Goal: Task Accomplishment & Management: Complete application form

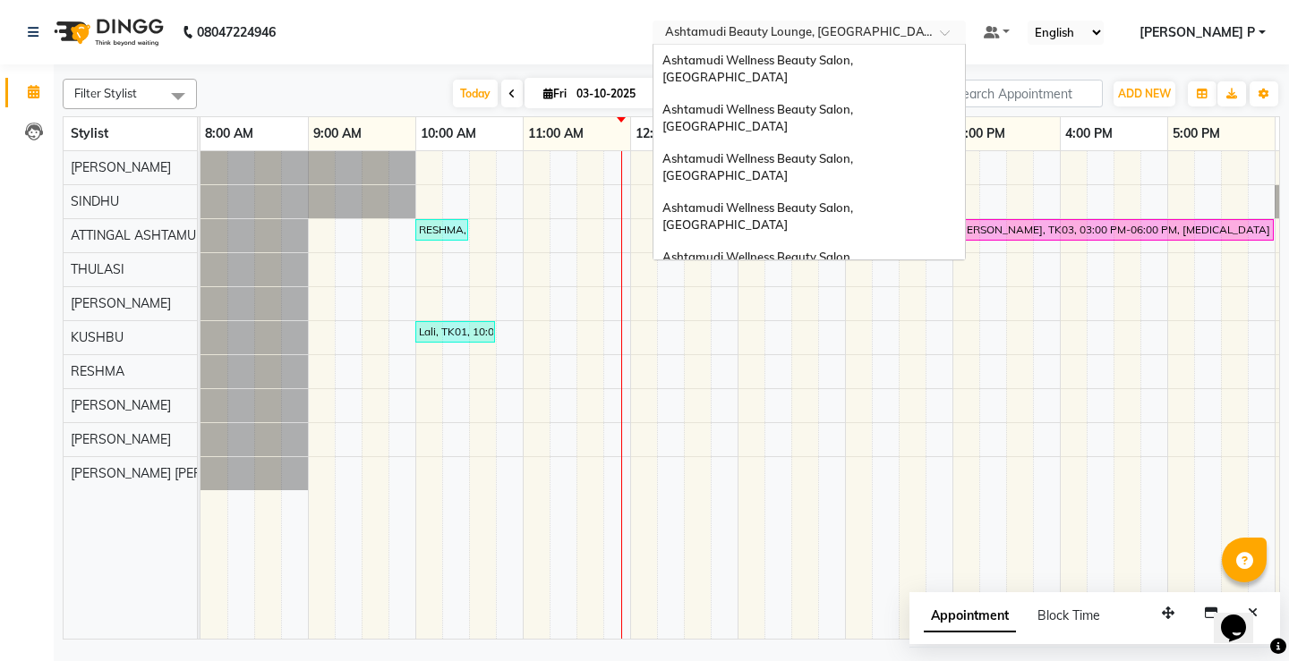
click at [962, 34] on span at bounding box center [951, 38] width 22 height 18
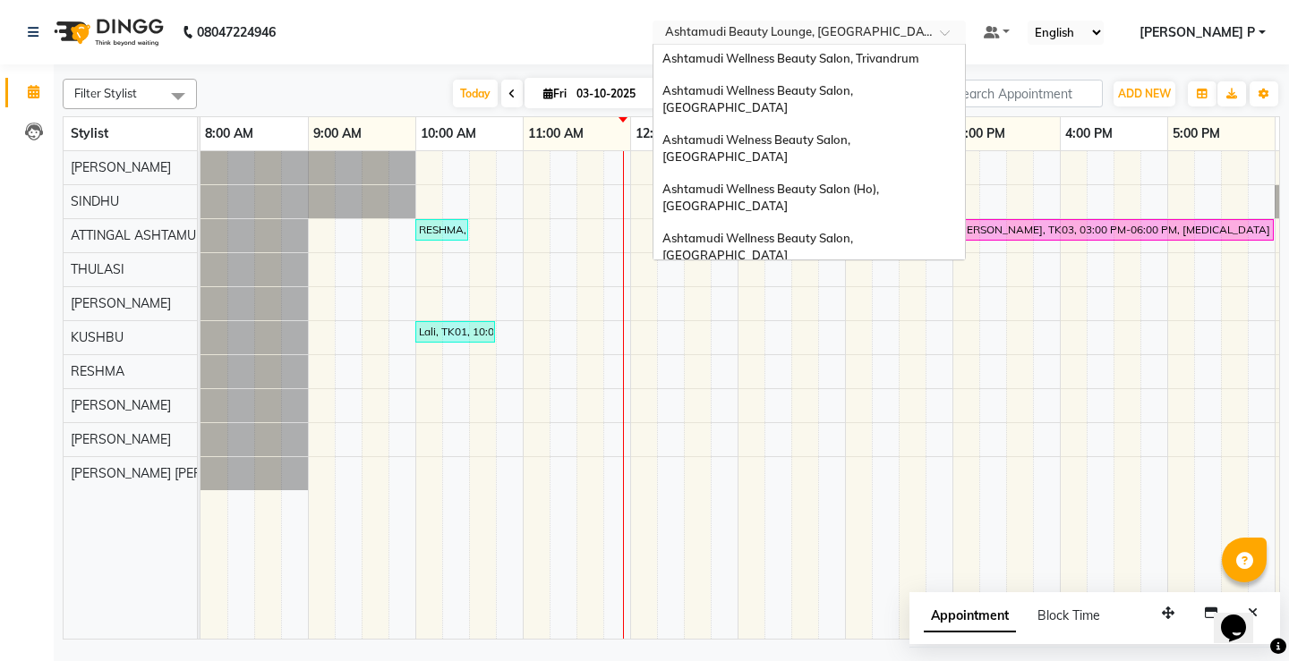
click at [856, 280] on span "Ashtamudi Wellness Beauty Salon, [GEOGRAPHIC_DATA]" at bounding box center [758, 296] width 193 height 32
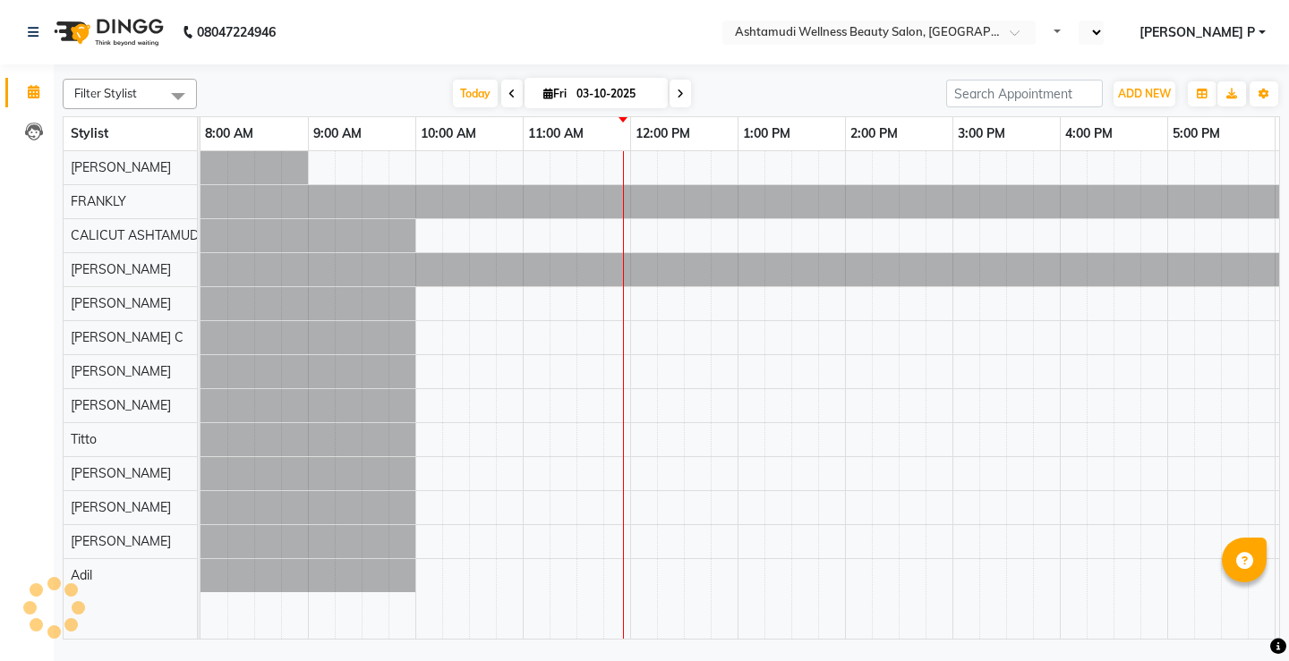
select select "en"
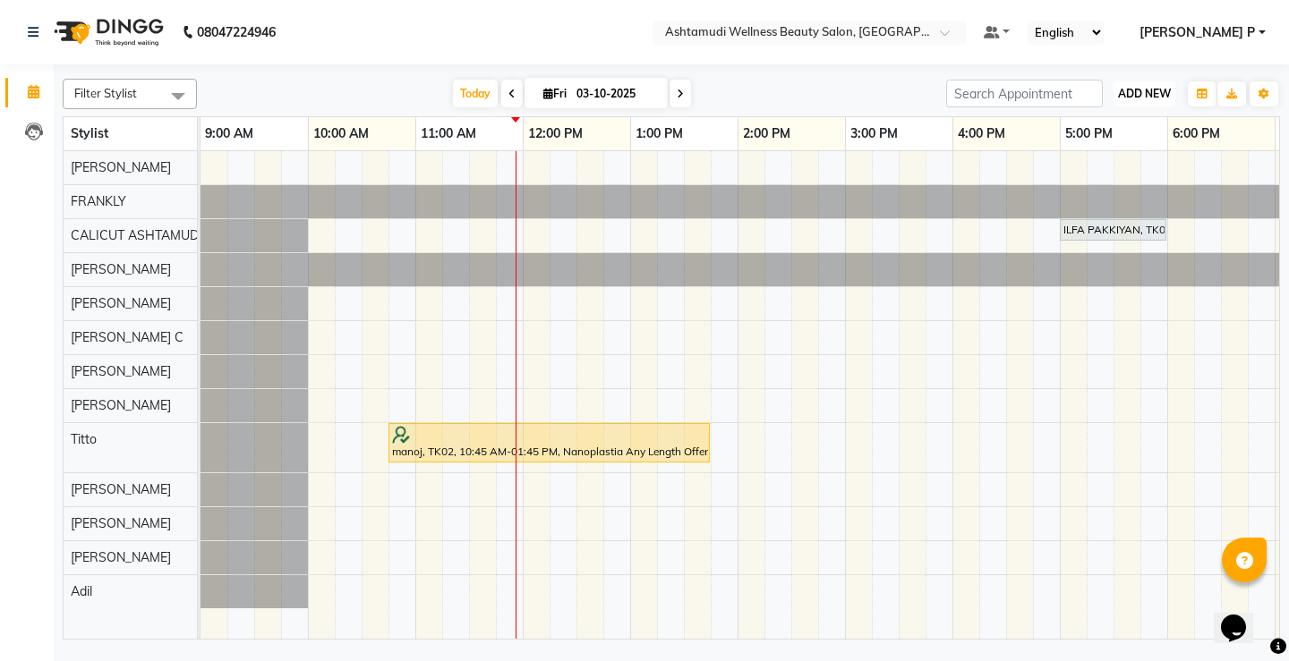
click at [1135, 90] on span "ADD NEW" at bounding box center [1144, 93] width 53 height 13
click at [1108, 131] on button "Add Appointment" at bounding box center [1103, 127] width 141 height 23
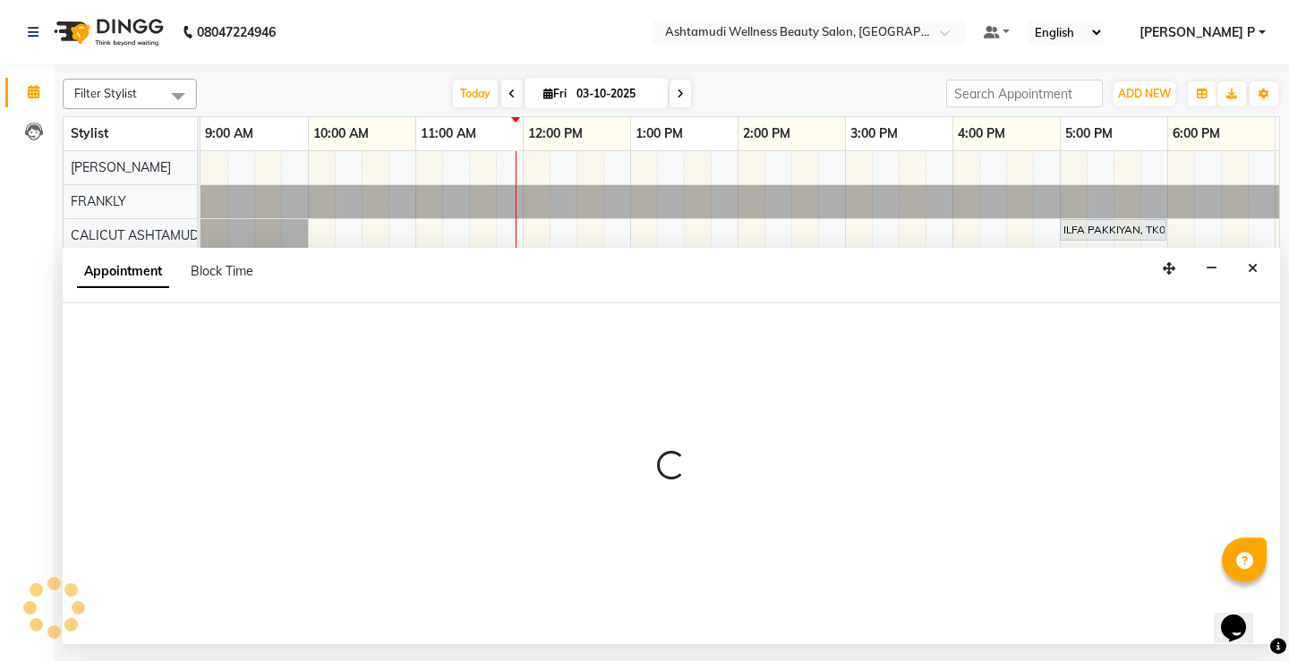
select select "tentative"
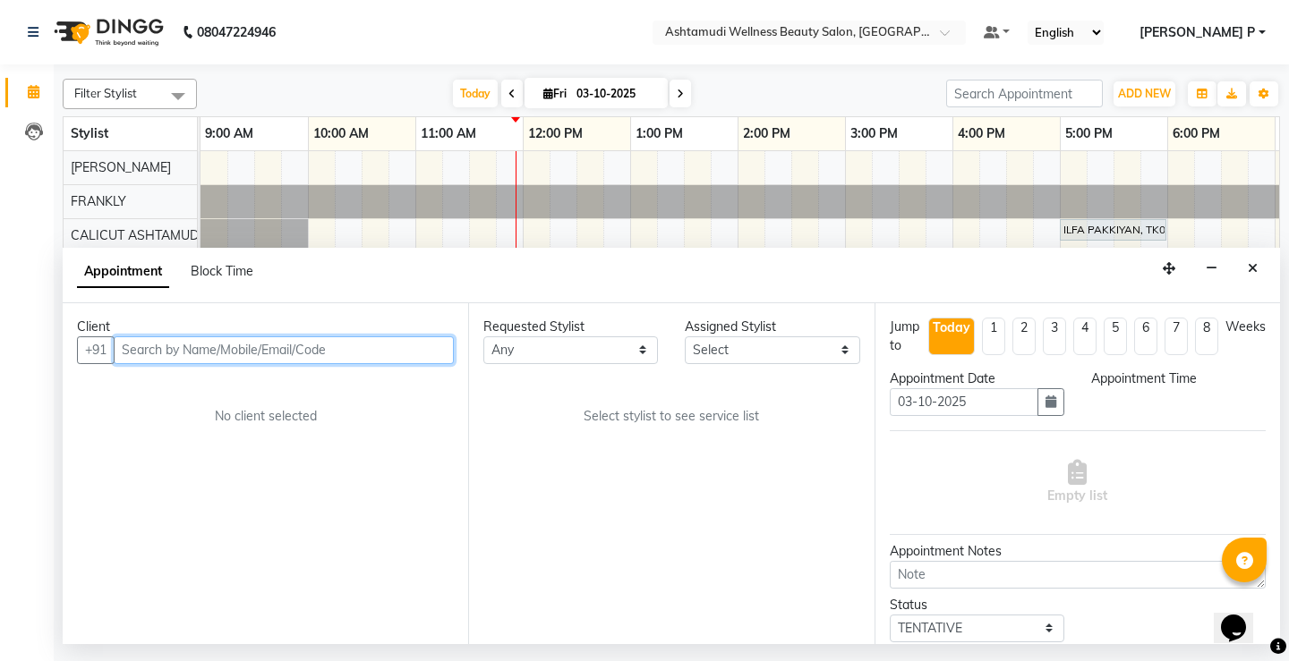
select select "600"
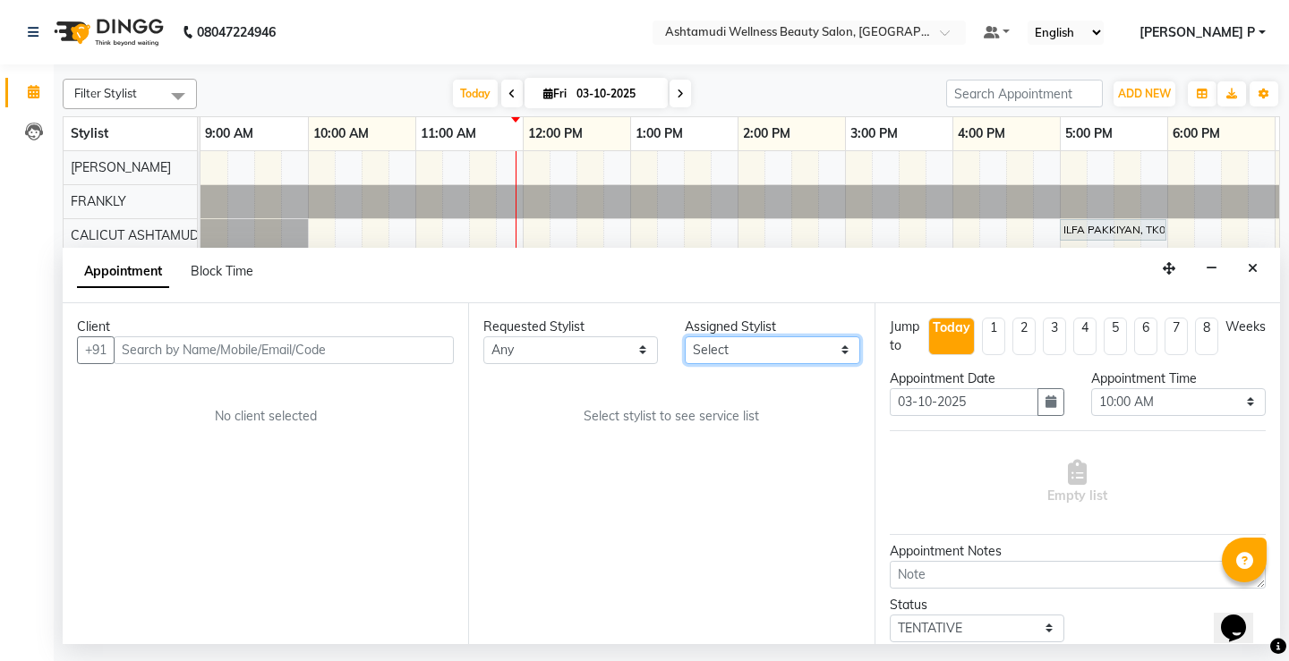
click at [854, 351] on select "Select Adil Amala George AMBILI C ANKITHA CALICUT ASHTAMUDI FRANKLY KRISHNA Nit…" at bounding box center [772, 350] width 175 height 28
select select "27314"
click at [685, 336] on select "Select Adil Amala George AMBILI C ANKITHA CALICUT ASHTAMUDI FRANKLY KRISHNA Nit…" at bounding box center [772, 350] width 175 height 28
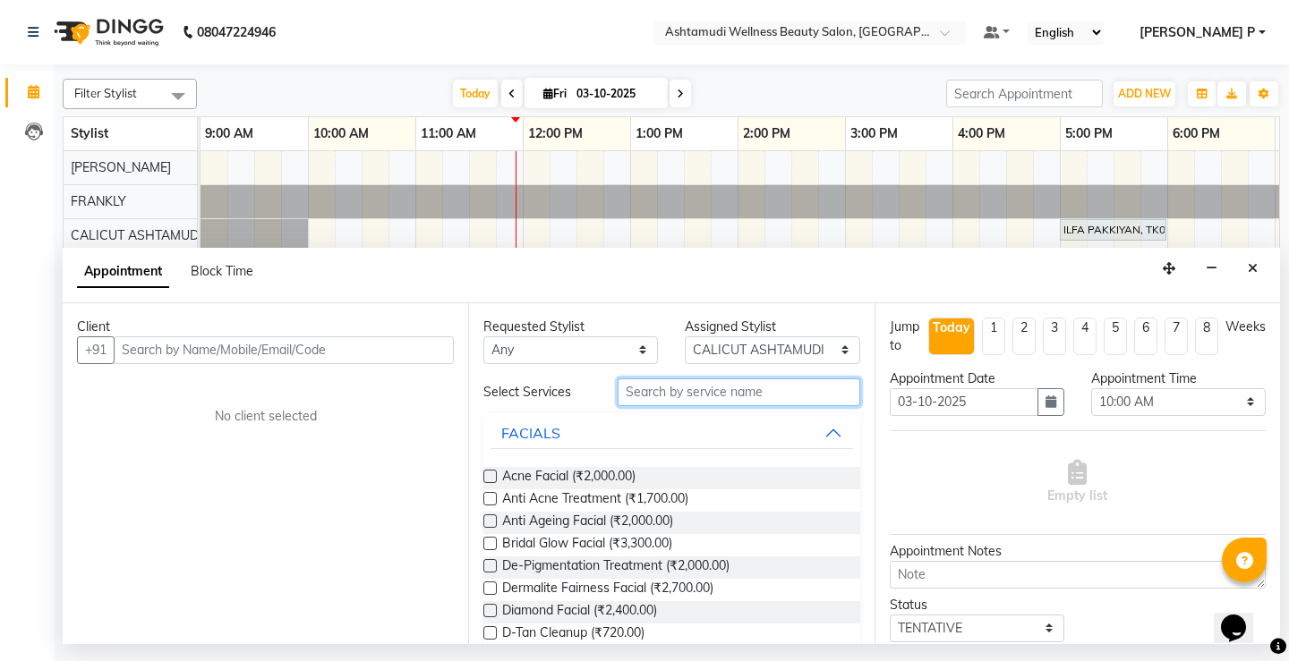
click at [631, 392] on input "text" at bounding box center [738, 393] width 242 height 28
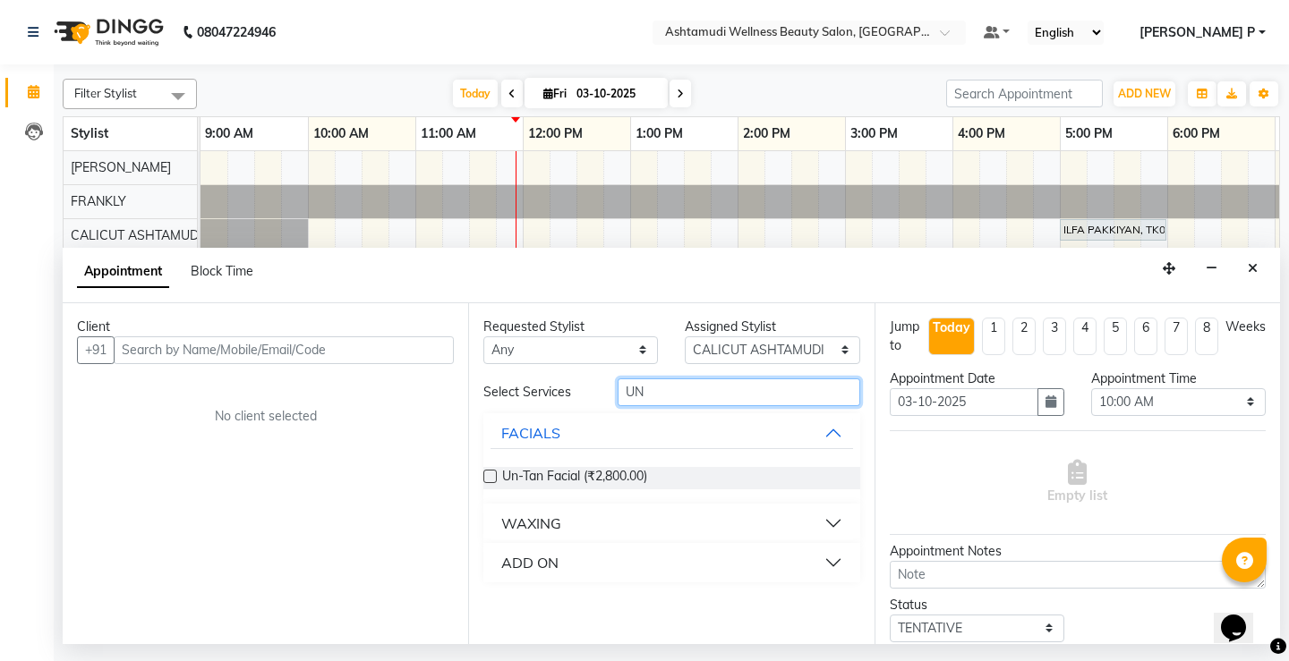
type input "UN"
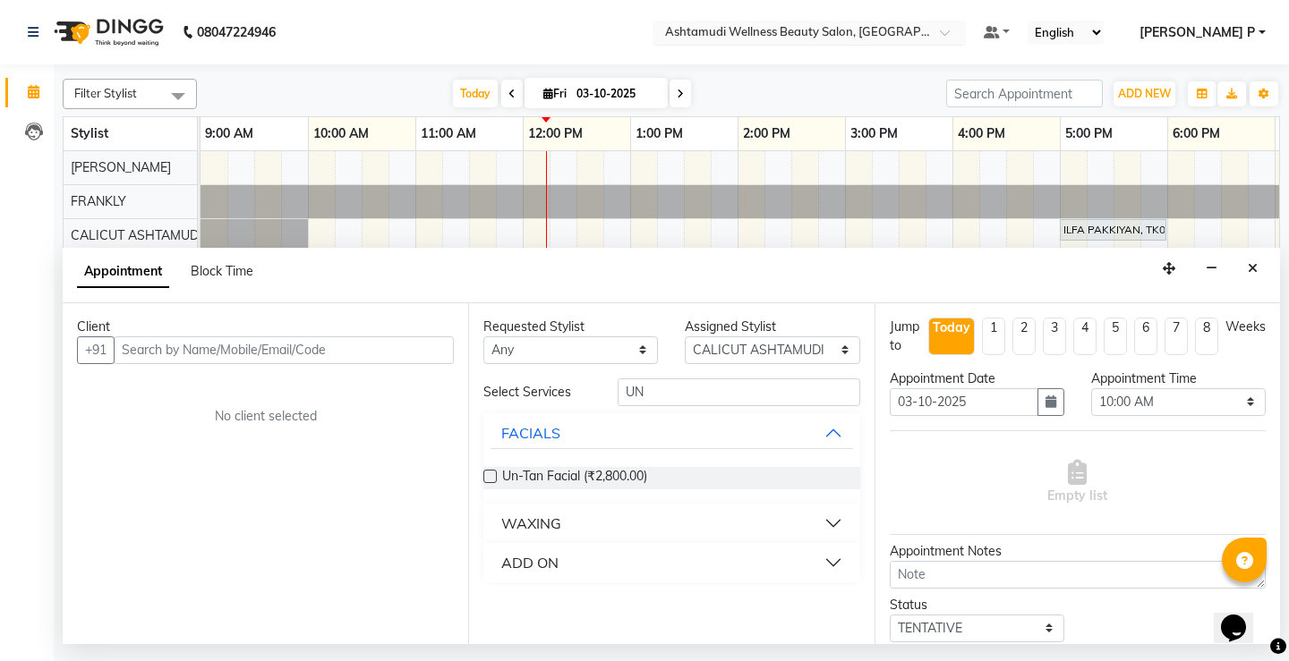
click at [962, 35] on span at bounding box center [951, 38] width 22 height 18
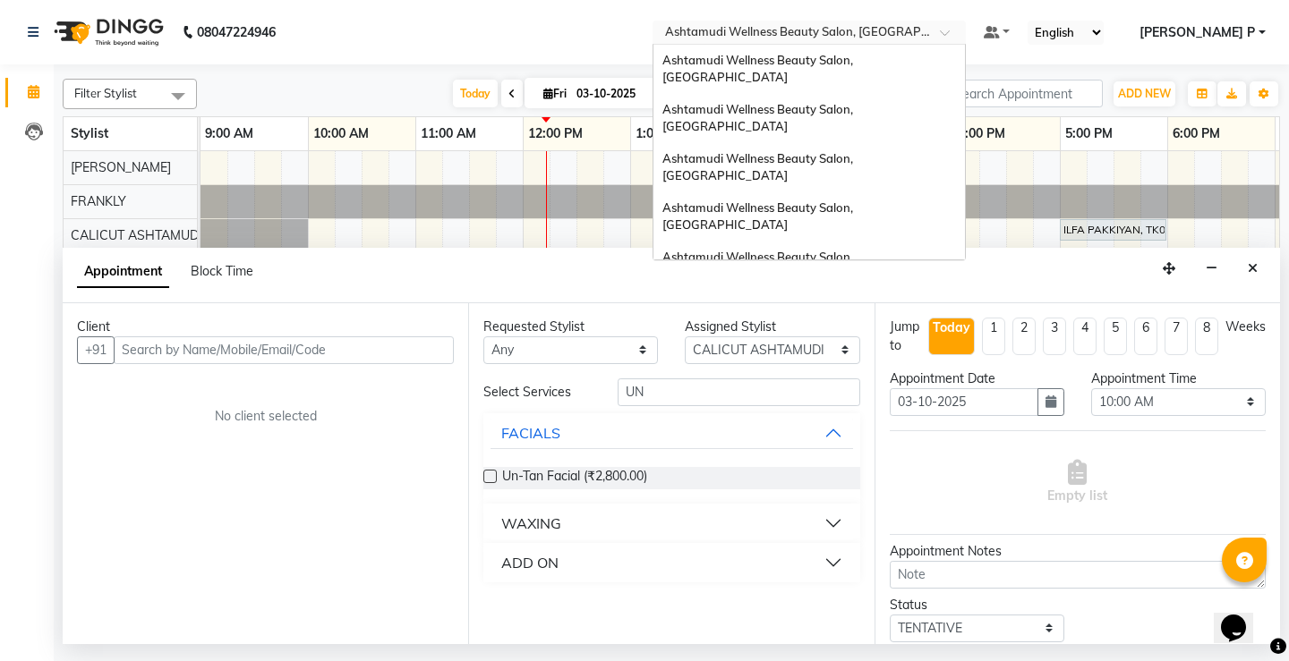
scroll to position [279, 0]
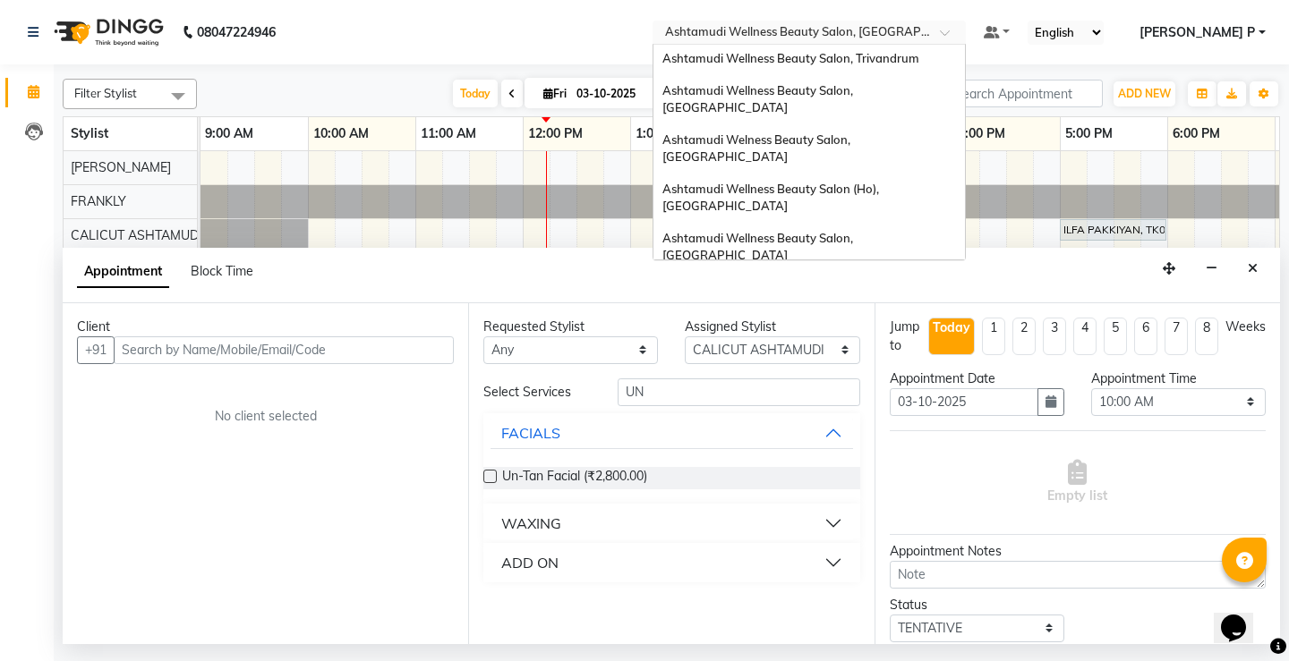
click span "Ashtamudi Unisex Salon, Dreams Mall, Dreams Mall Kottiyam"
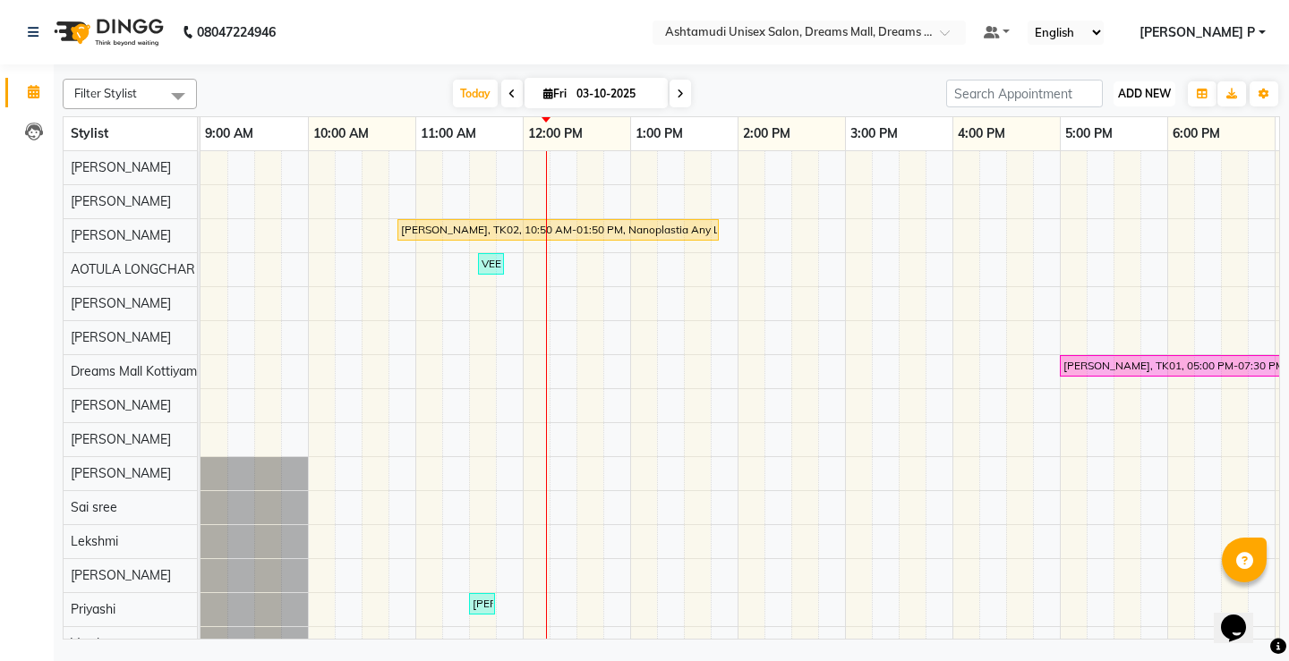
click at [1148, 92] on span "ADD NEW" at bounding box center [1144, 93] width 53 height 13
click at [1086, 130] on button "Add Appointment" at bounding box center [1103, 127] width 141 height 23
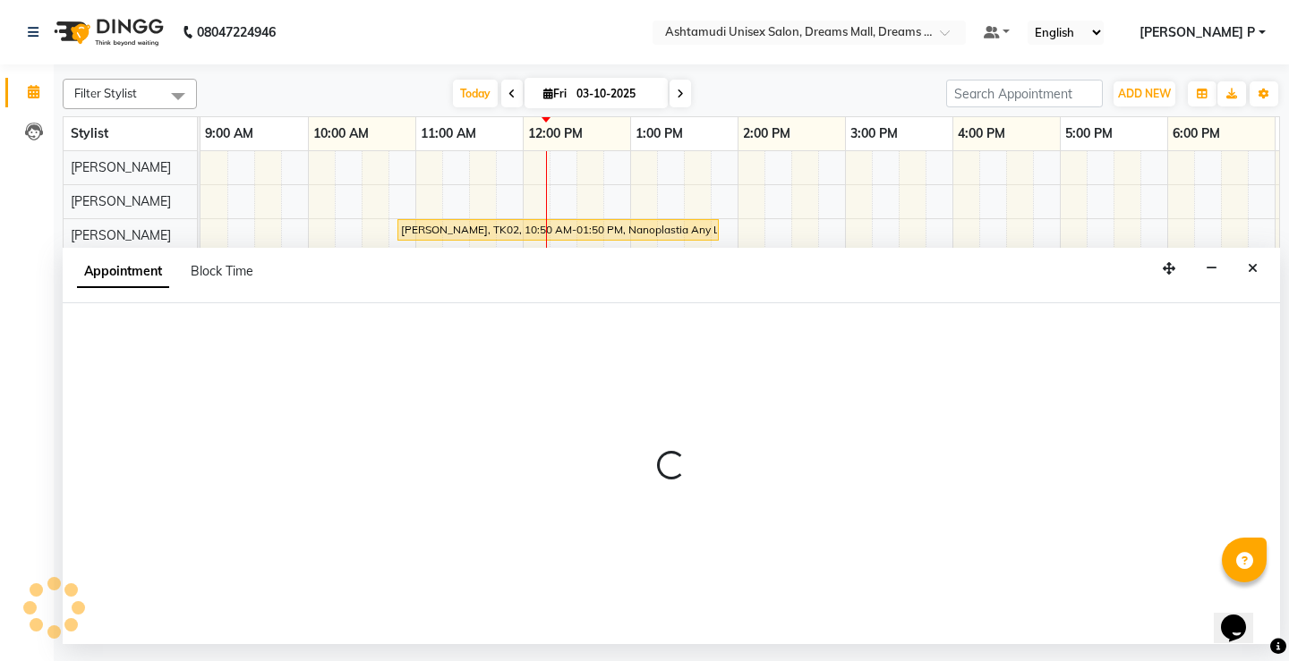
select select "600"
select select "tentative"
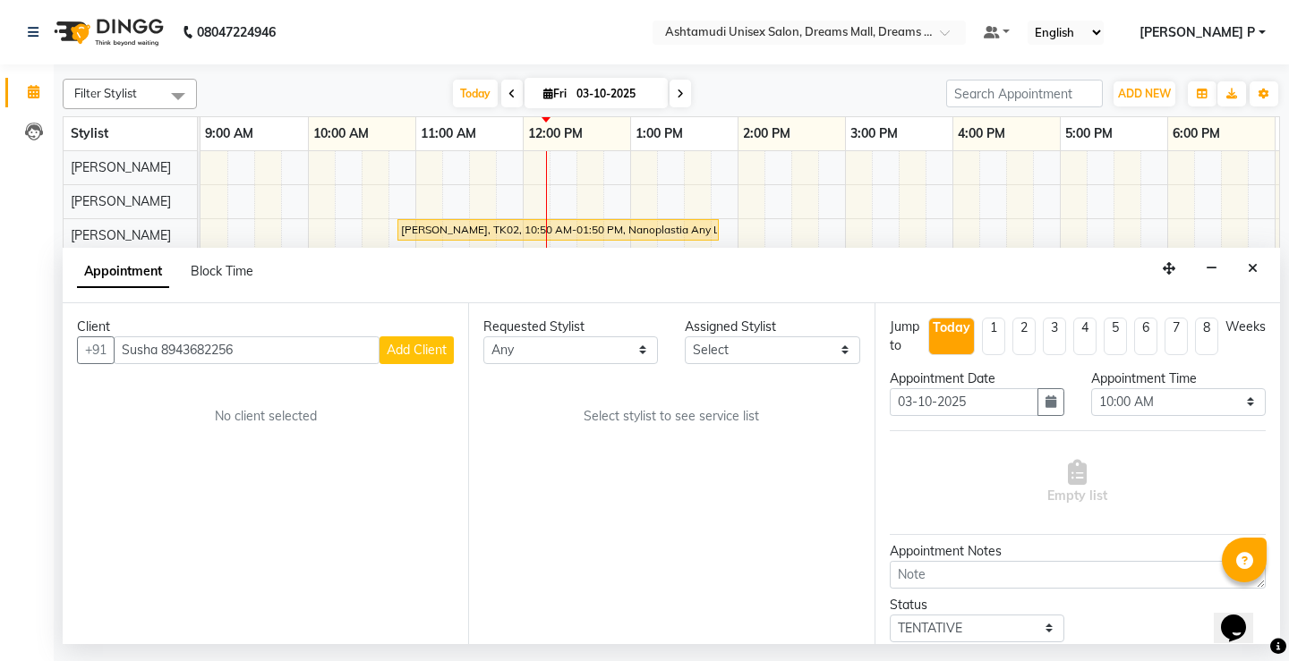
click at [159, 346] on input "Susha 8943682256" at bounding box center [247, 350] width 266 height 28
click at [127, 346] on input "8943682256" at bounding box center [247, 350] width 266 height 28
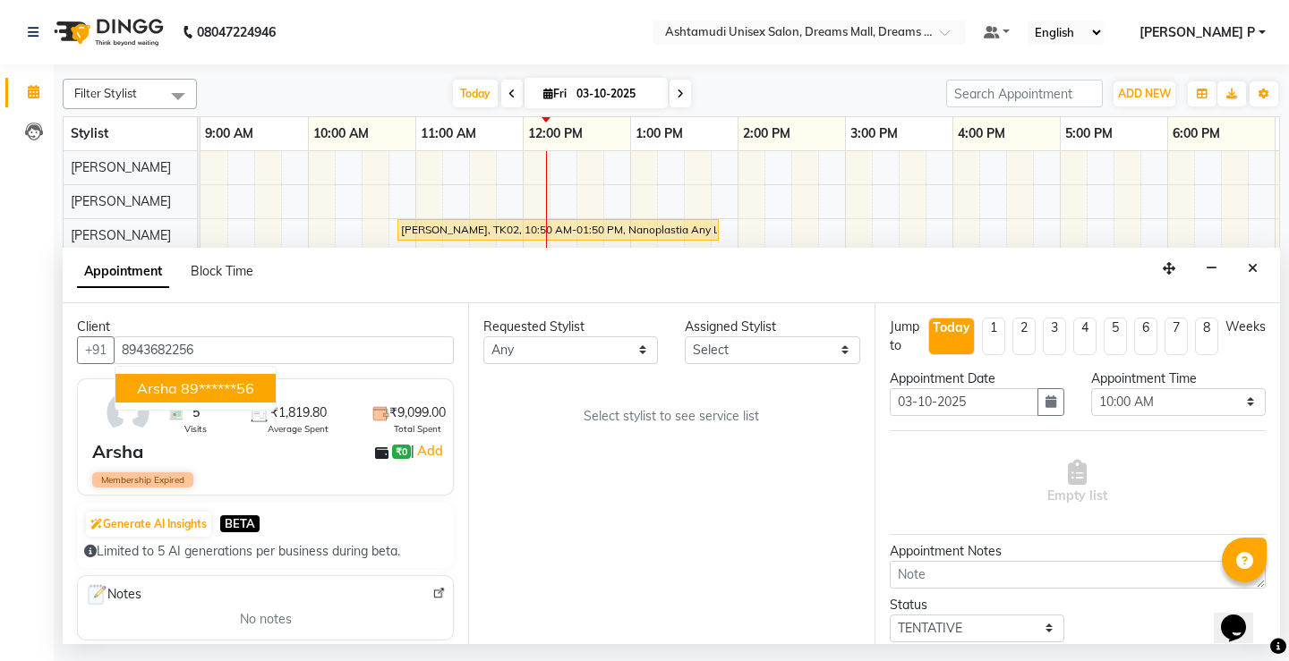
type input "8943682256"
click at [827, 353] on select "Select Adil ANJANA AOTULA LONGCHAR ARUN VASUDEV BIKI SARKI BINU SHERPA Dreams M…" at bounding box center [772, 350] width 175 height 28
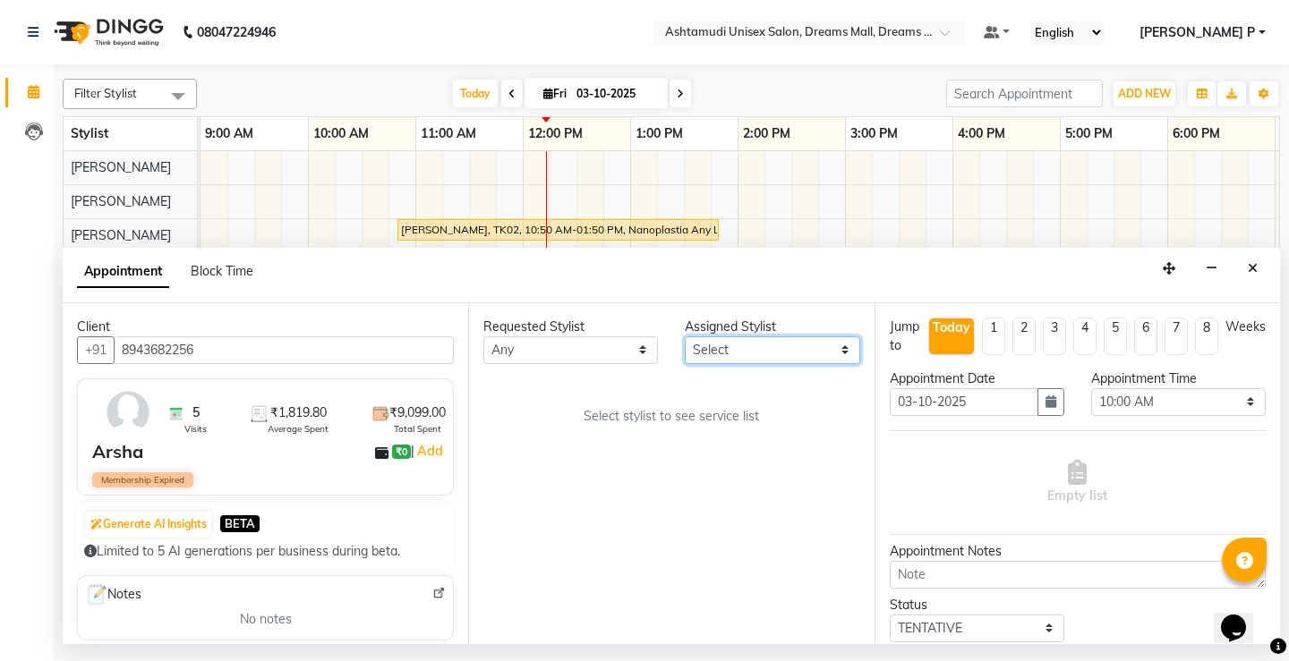
select select "63210"
click at [685, 336] on select "Select Adil ANJANA AOTULA LONGCHAR ARUN VASUDEV BIKI SARKI BINU SHERPA Dreams M…" at bounding box center [772, 350] width 175 height 28
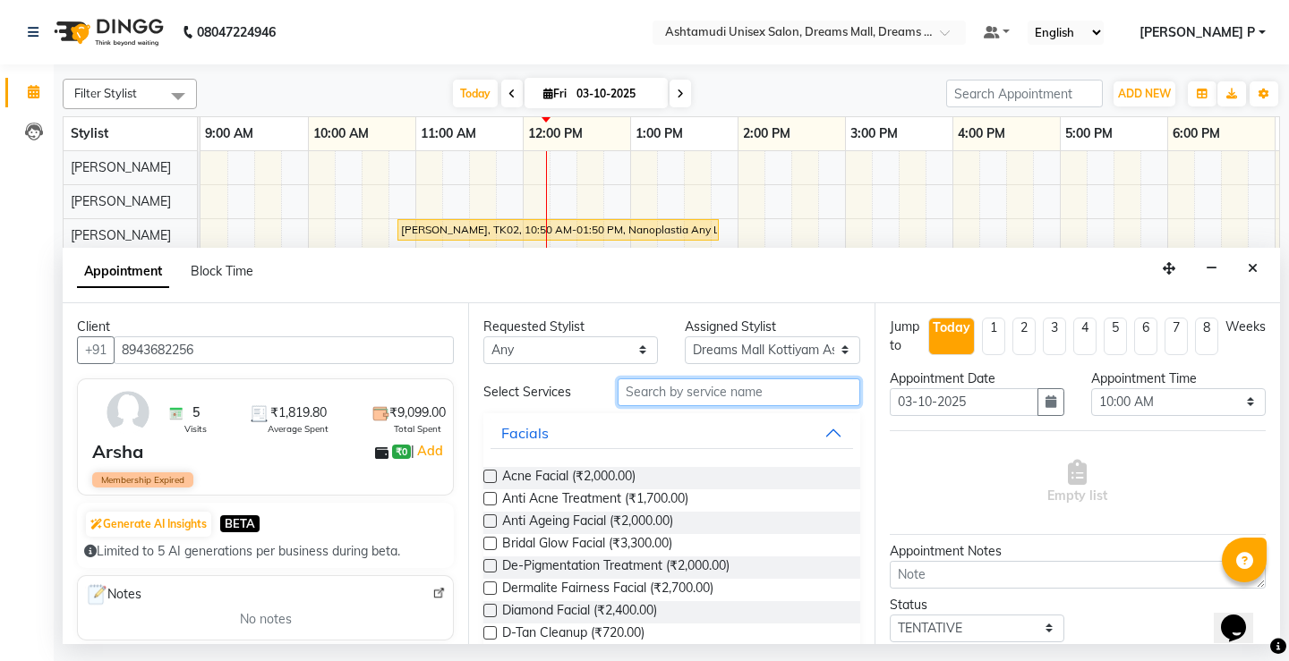
click at [634, 393] on input "text" at bounding box center [738, 393] width 242 height 28
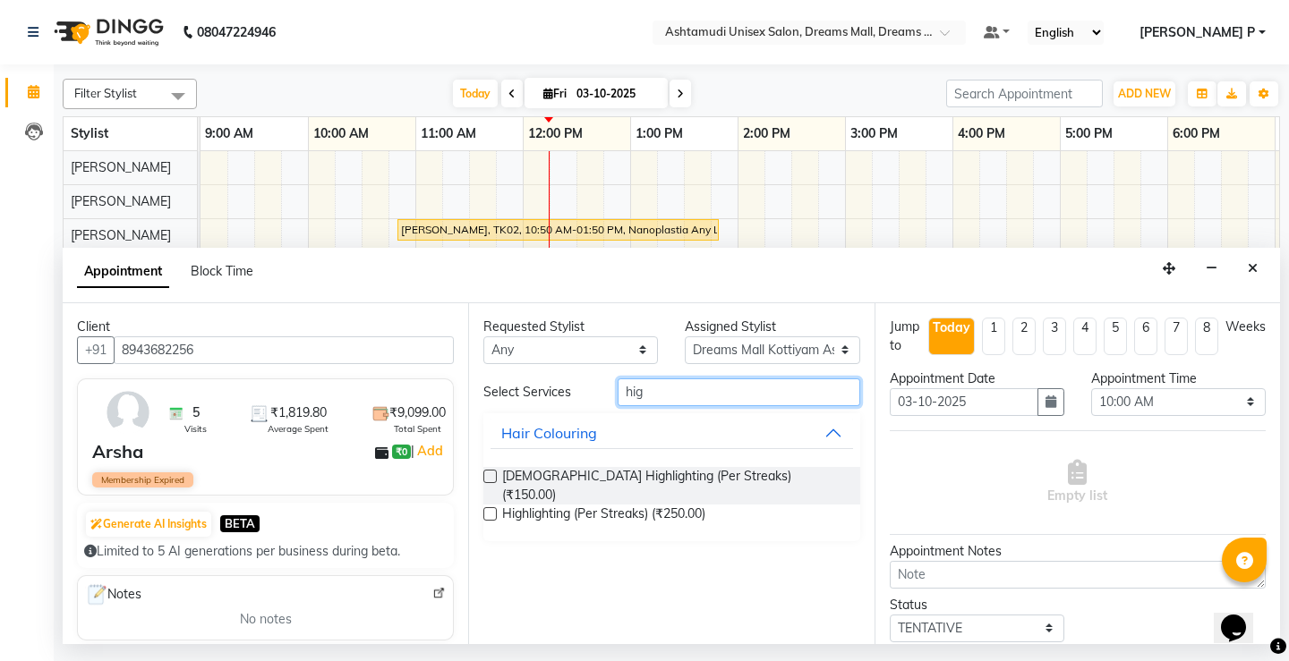
type input "hig"
click at [484, 507] on label at bounding box center [489, 513] width 13 height 13
click at [484, 510] on input "checkbox" at bounding box center [489, 516] width 12 height 12
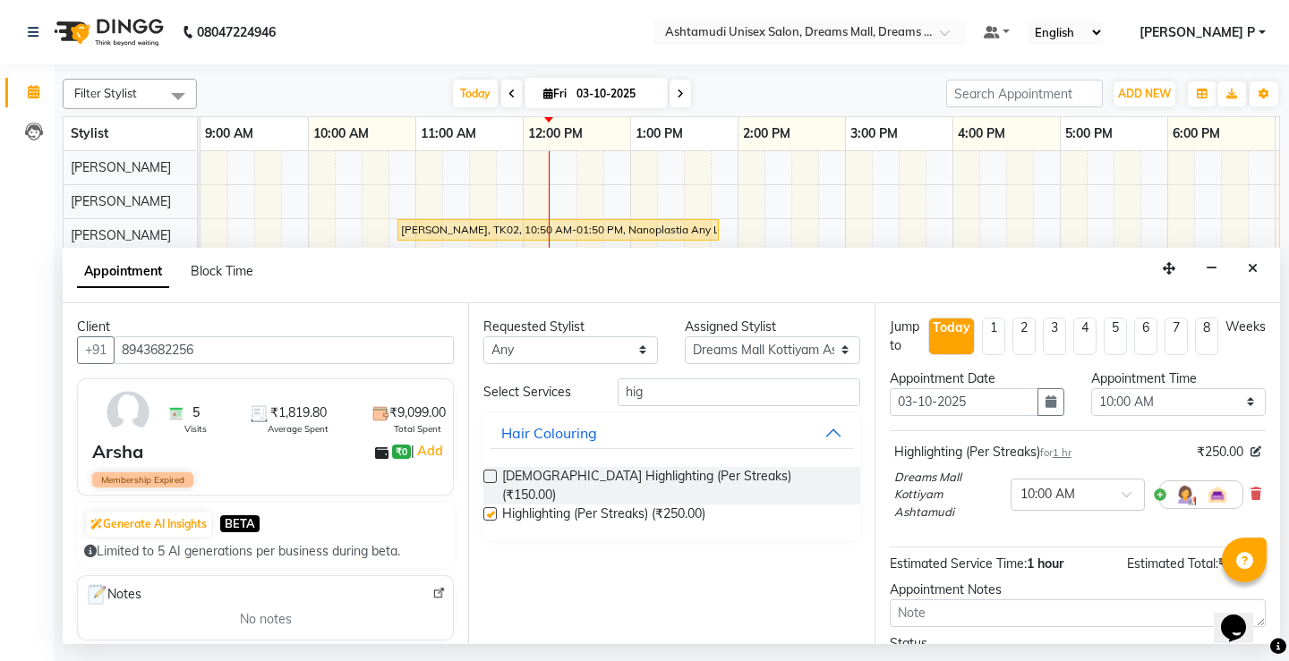
checkbox input "false"
click at [1231, 402] on select "Select 10:00 AM 10:15 AM 10:30 AM 10:45 AM 11:00 AM 11:15 AM 11:30 AM 11:45 AM …" at bounding box center [1178, 402] width 175 height 28
select select "780"
click at [1091, 388] on select "Select 10:00 AM 10:15 AM 10:30 AM 10:45 AM 11:00 AM 11:15 AM 11:30 AM 11:45 AM …" at bounding box center [1178, 402] width 175 height 28
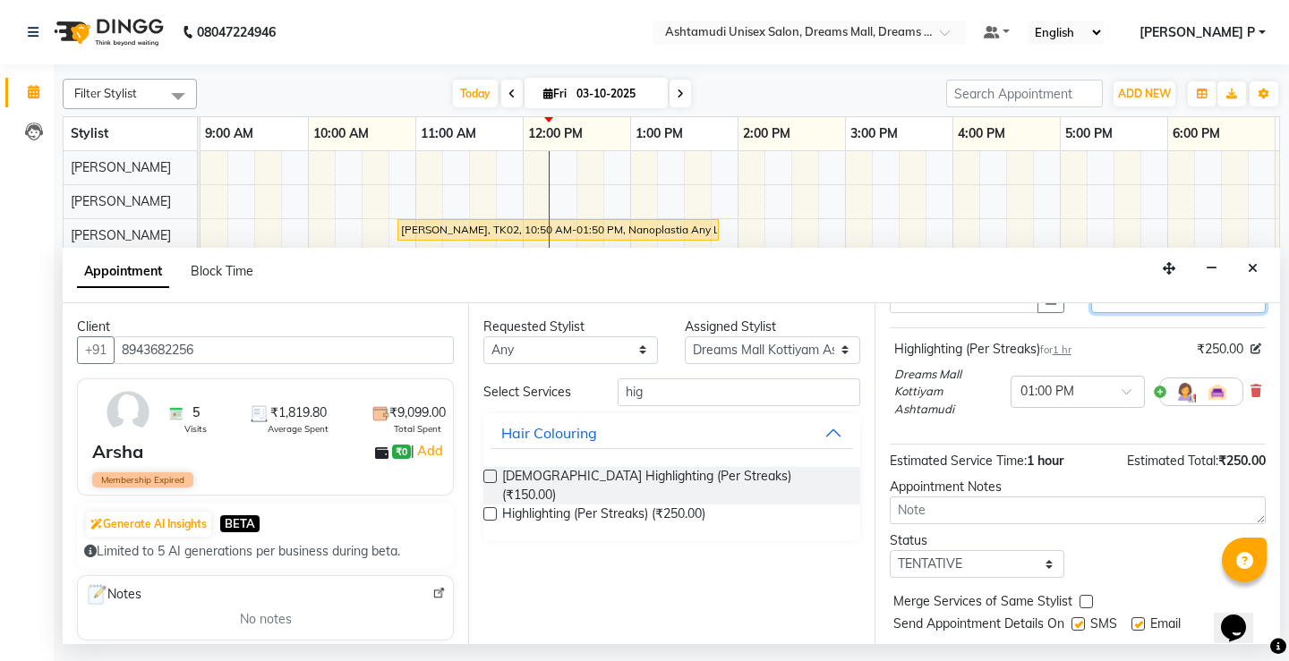
scroll to position [149, 0]
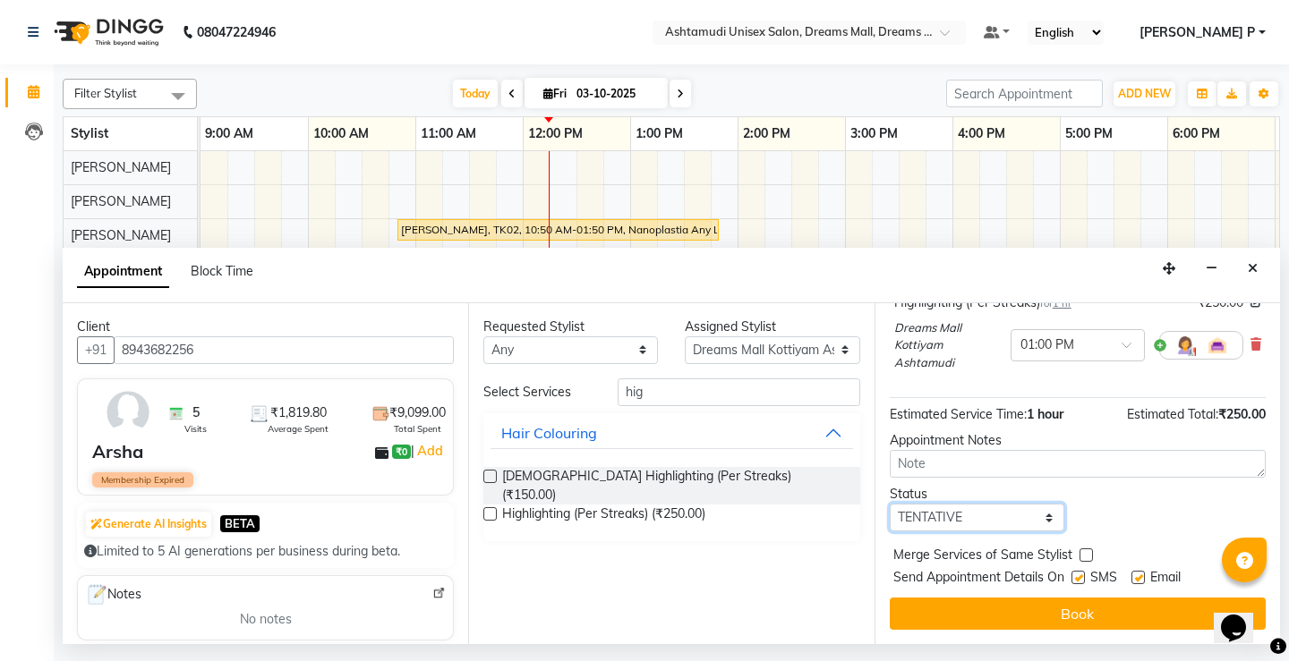
click at [1000, 527] on select "Select TENTATIVE CONFIRM CHECK-IN UPCOMING" at bounding box center [977, 518] width 175 height 28
select select "confirm booking"
click at [890, 504] on select "Select TENTATIVE CONFIRM CHECK-IN UPCOMING" at bounding box center [977, 518] width 175 height 28
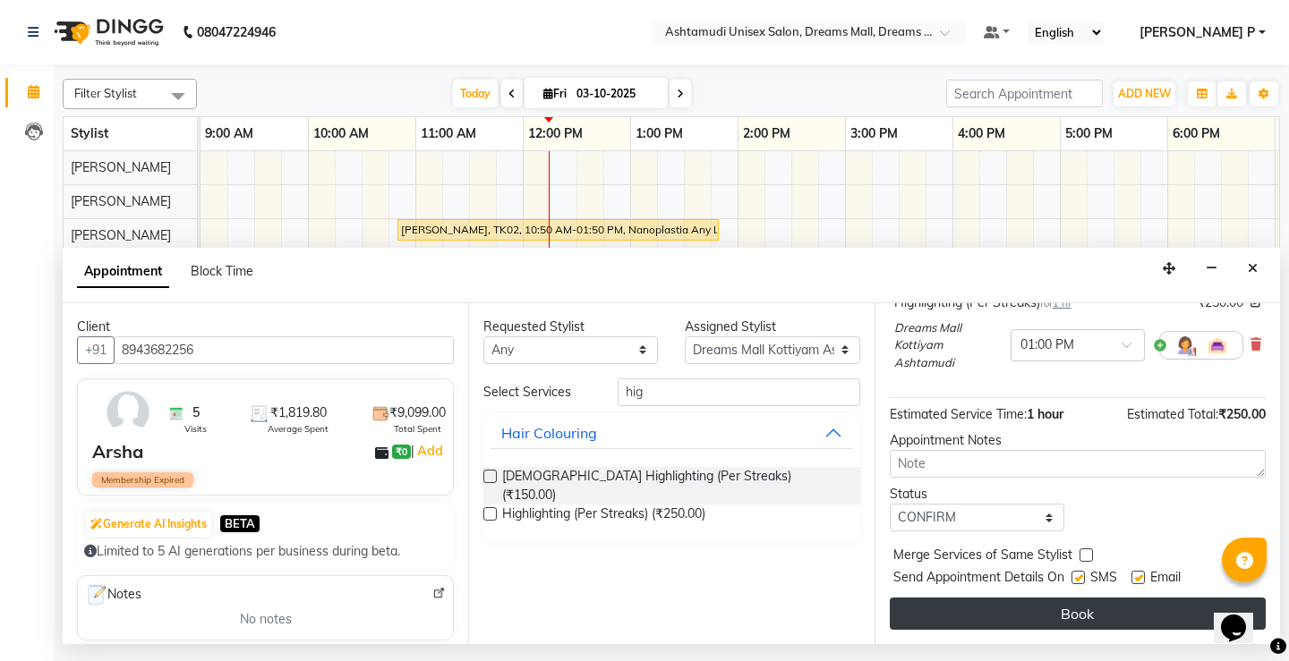
click at [1011, 611] on button "Book" at bounding box center [1078, 614] width 376 height 32
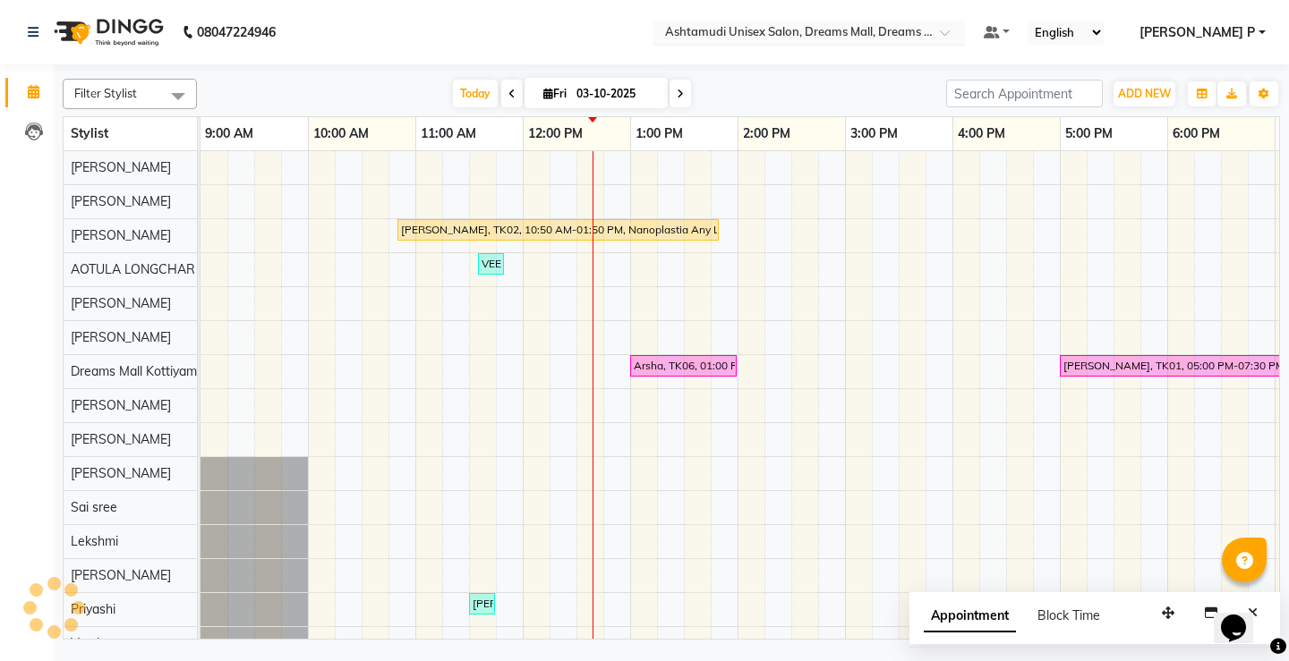
click at [962, 30] on span at bounding box center [951, 38] width 22 height 18
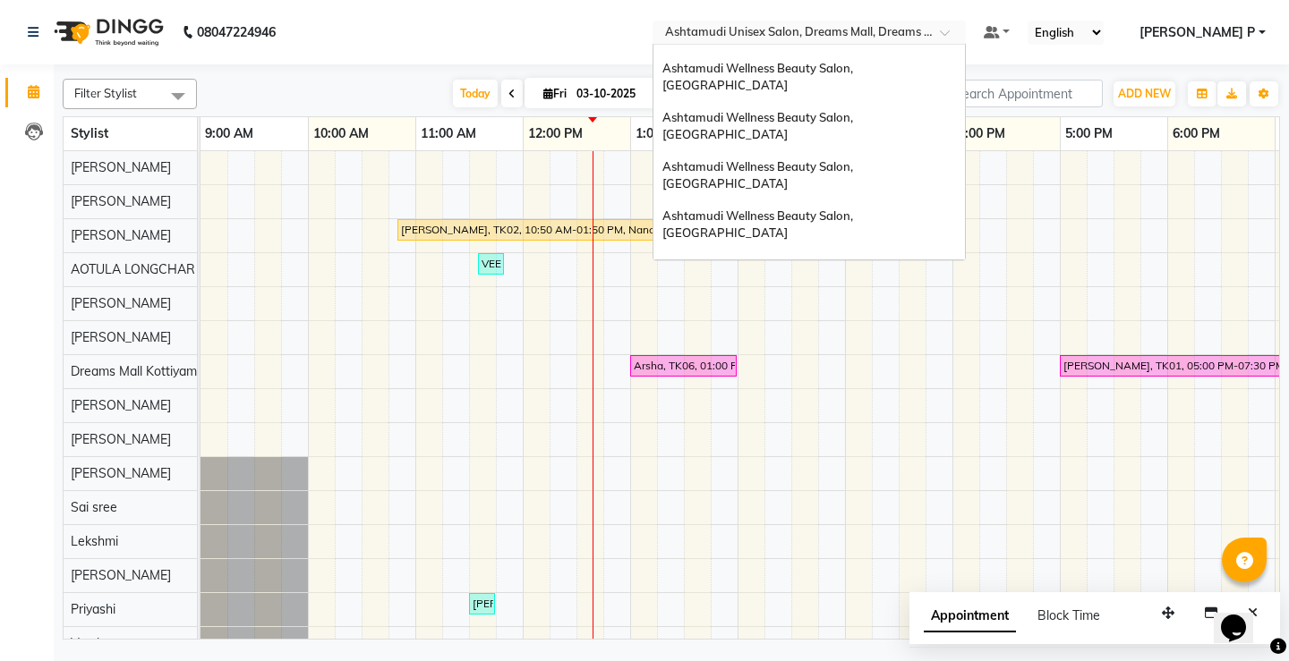
scroll to position [44, 0]
click at [856, 206] on span "Ashtamudi Wellness Beauty Salon, [GEOGRAPHIC_DATA]" at bounding box center [758, 222] width 193 height 32
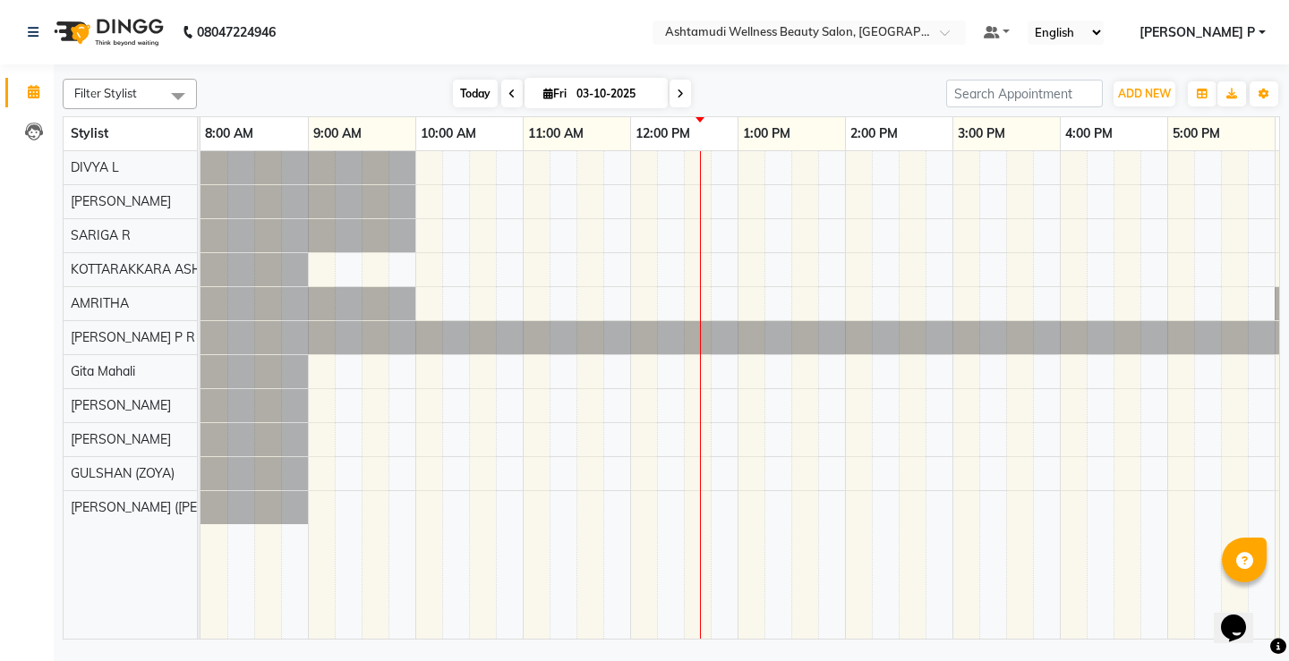
click at [459, 91] on span "Today" at bounding box center [475, 94] width 45 height 28
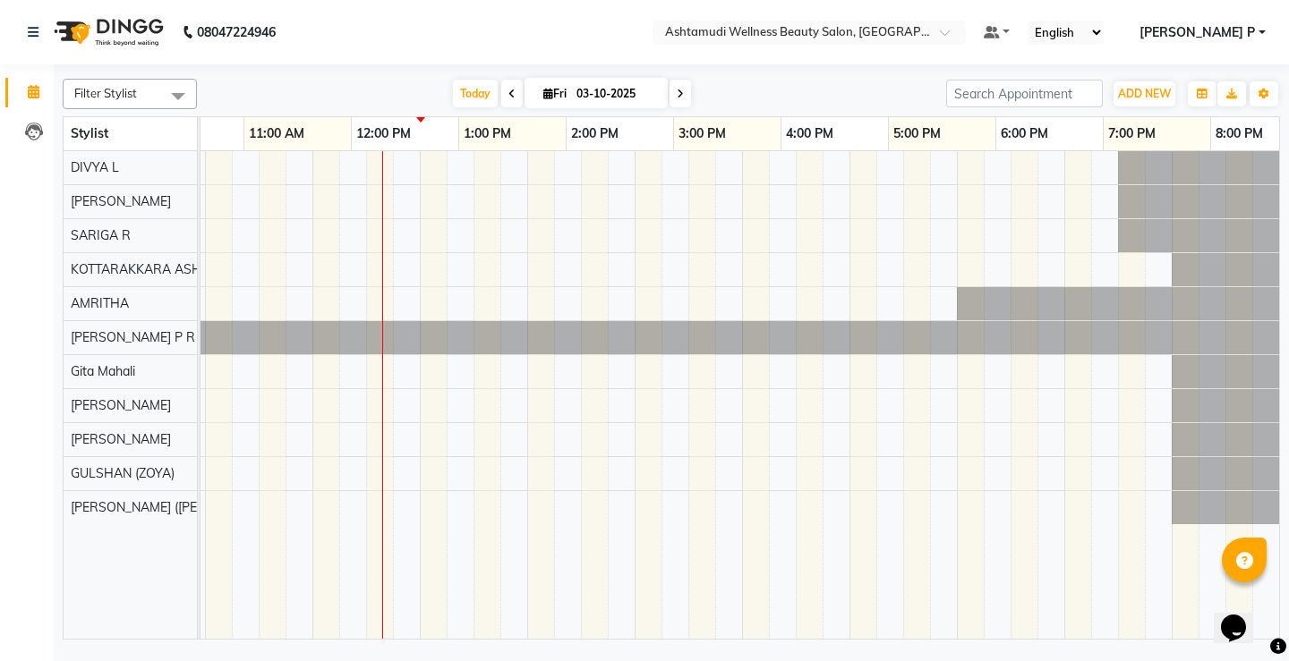
scroll to position [0, 318]
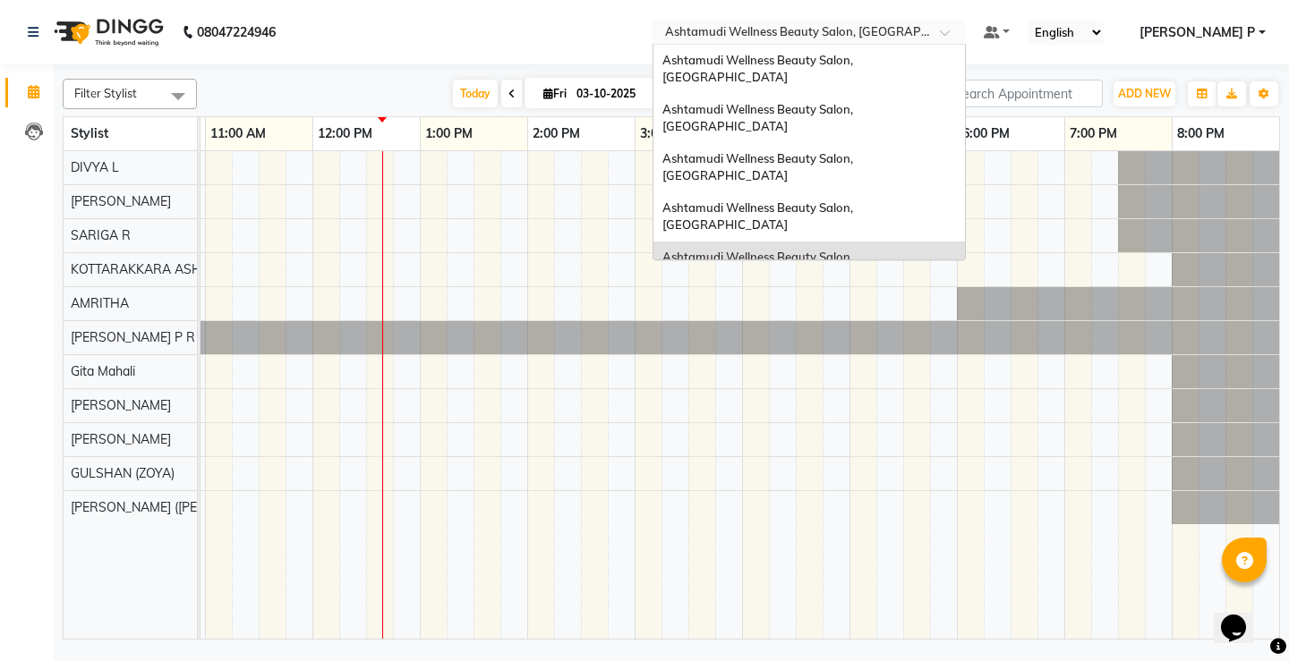
click at [962, 33] on span at bounding box center [951, 38] width 22 height 18
click at [856, 151] on span "Ashtamudi Wellness Beauty Salon, Kazakoottam" at bounding box center [758, 167] width 193 height 32
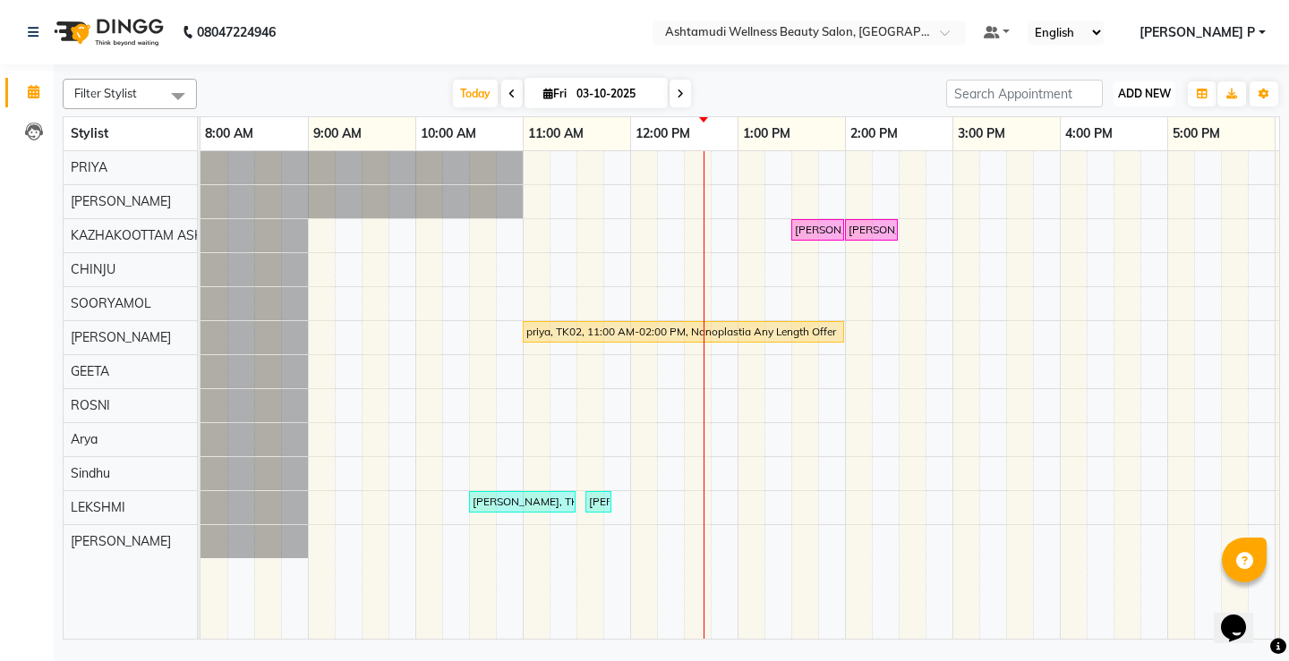
click at [1137, 98] on span "ADD NEW" at bounding box center [1144, 93] width 53 height 13
click at [1128, 123] on button "Add Appointment" at bounding box center [1103, 127] width 141 height 23
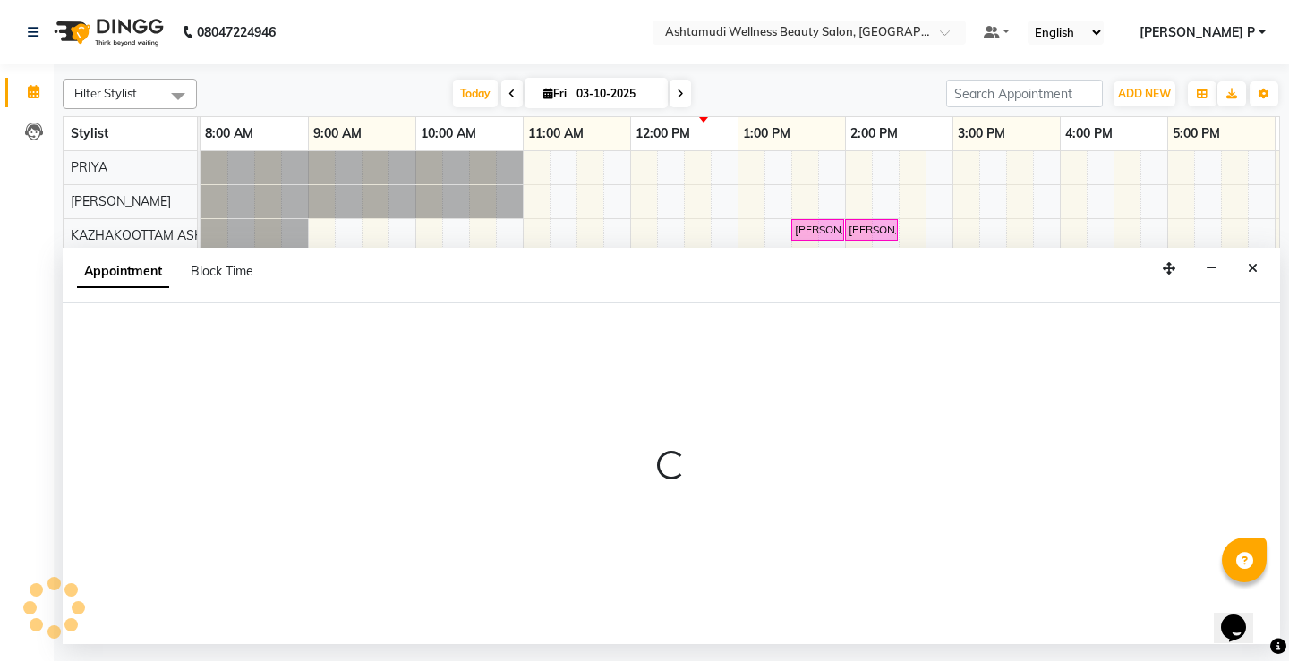
select select "540"
select select "tentative"
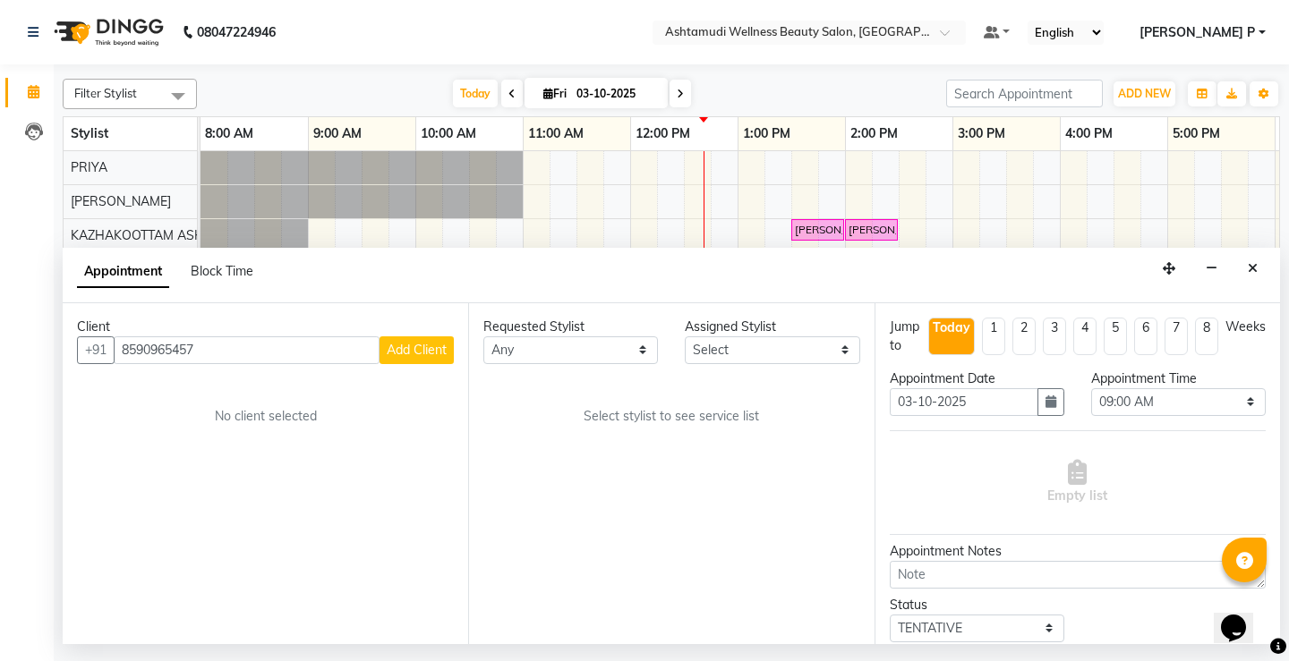
type input "8590965457"
click at [436, 353] on span "Add Client" at bounding box center [417, 350] width 60 height 16
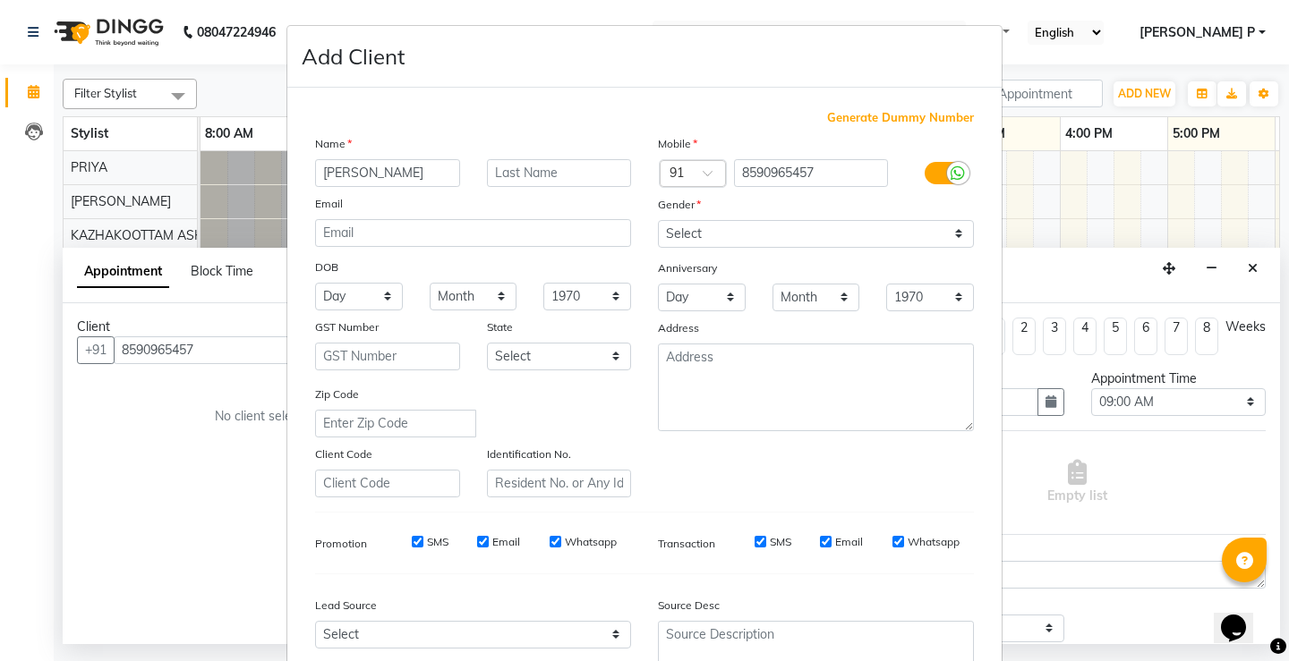
type input "DRISHYA"
click at [756, 228] on select "Select [DEMOGRAPHIC_DATA] [DEMOGRAPHIC_DATA] Other Prefer Not To Say" at bounding box center [816, 234] width 316 height 28
select select "[DEMOGRAPHIC_DATA]"
click at [658, 220] on select "Select [DEMOGRAPHIC_DATA] [DEMOGRAPHIC_DATA] Other Prefer Not To Say" at bounding box center [816, 234] width 316 height 28
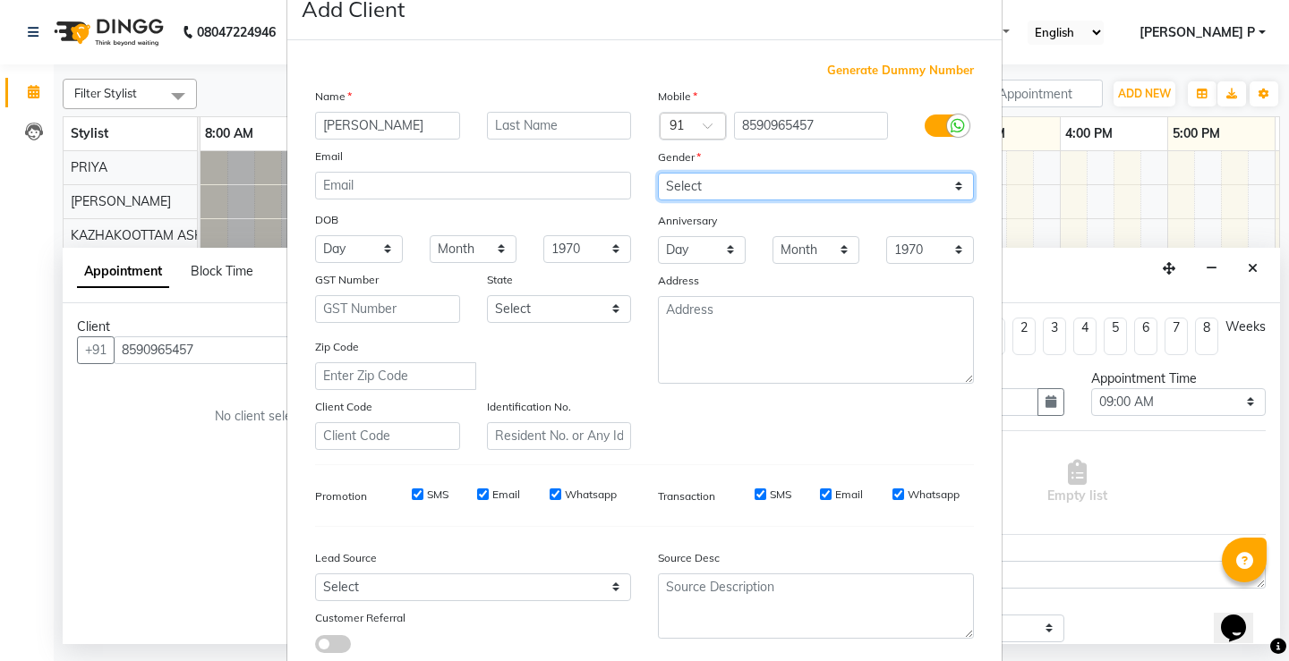
scroll to position [165, 0]
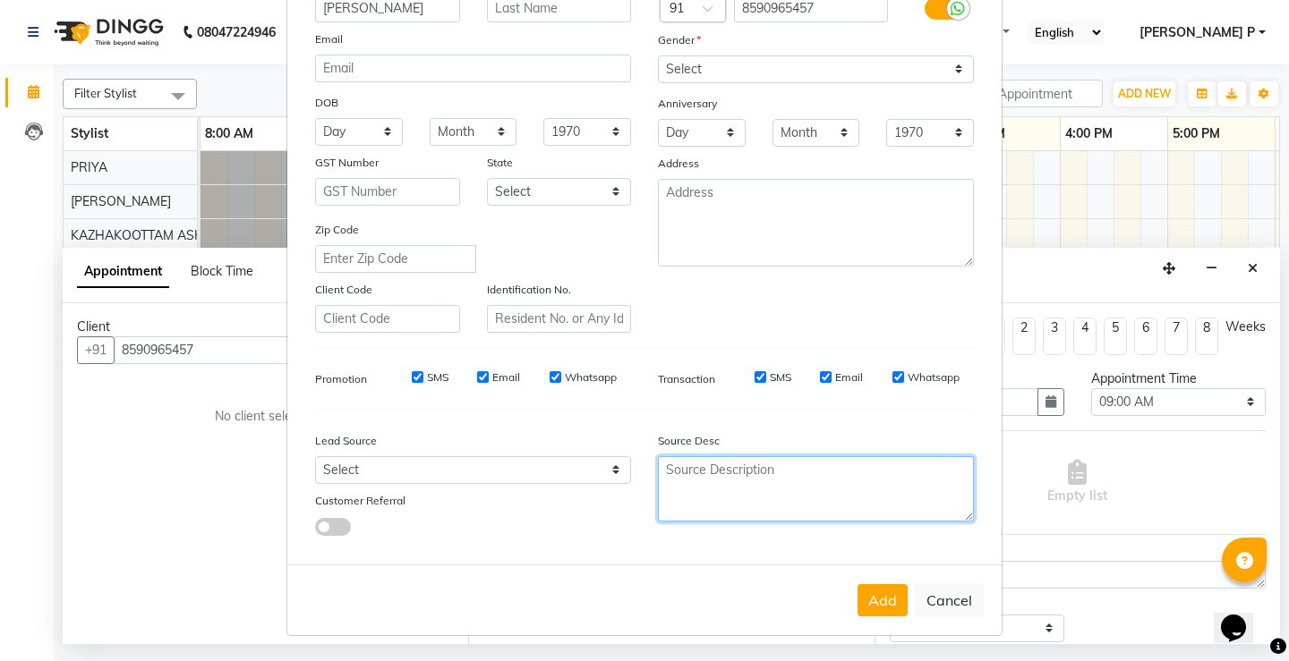
click at [719, 492] on textarea at bounding box center [816, 488] width 316 height 65
type textarea "TELECALLING"
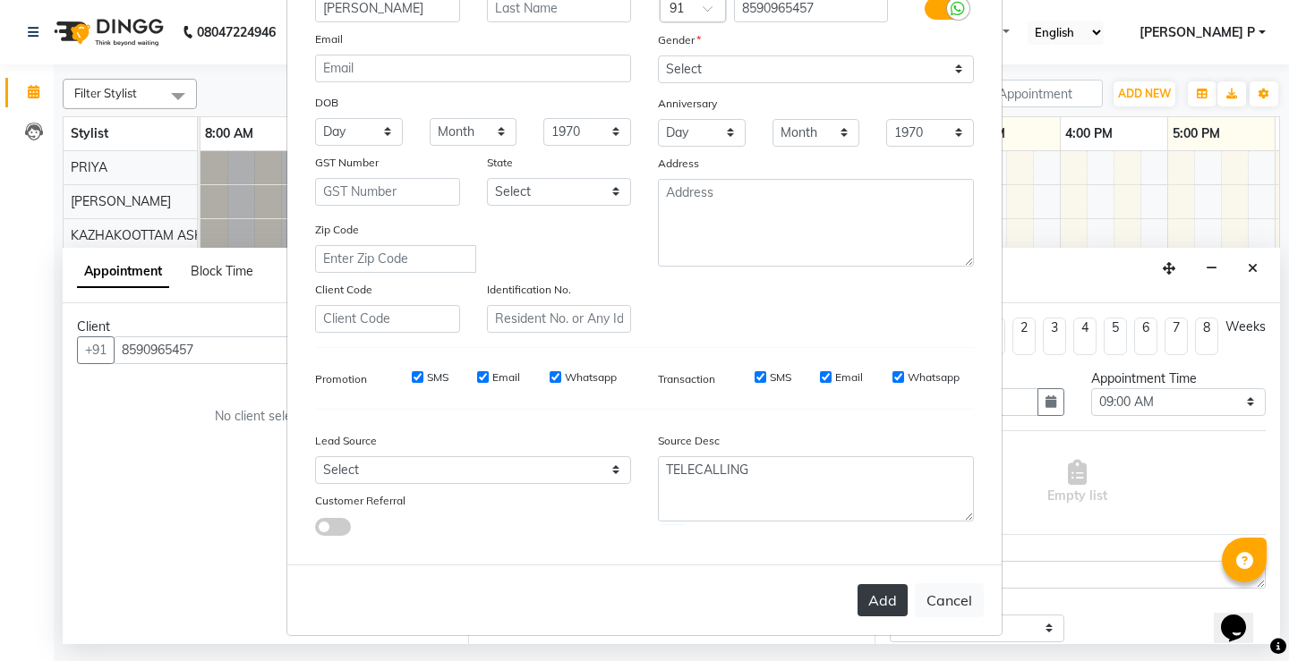
click at [876, 601] on button "Add" at bounding box center [882, 600] width 50 height 32
type input "85******57"
select select
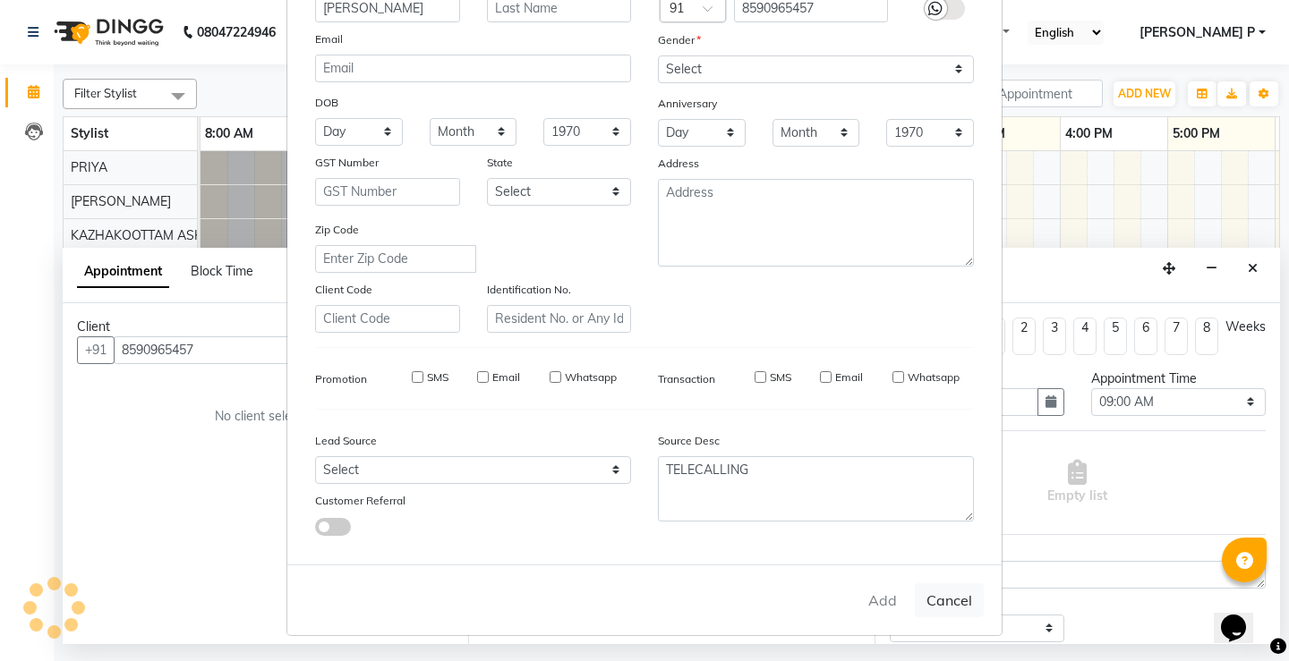
select select
checkbox input "false"
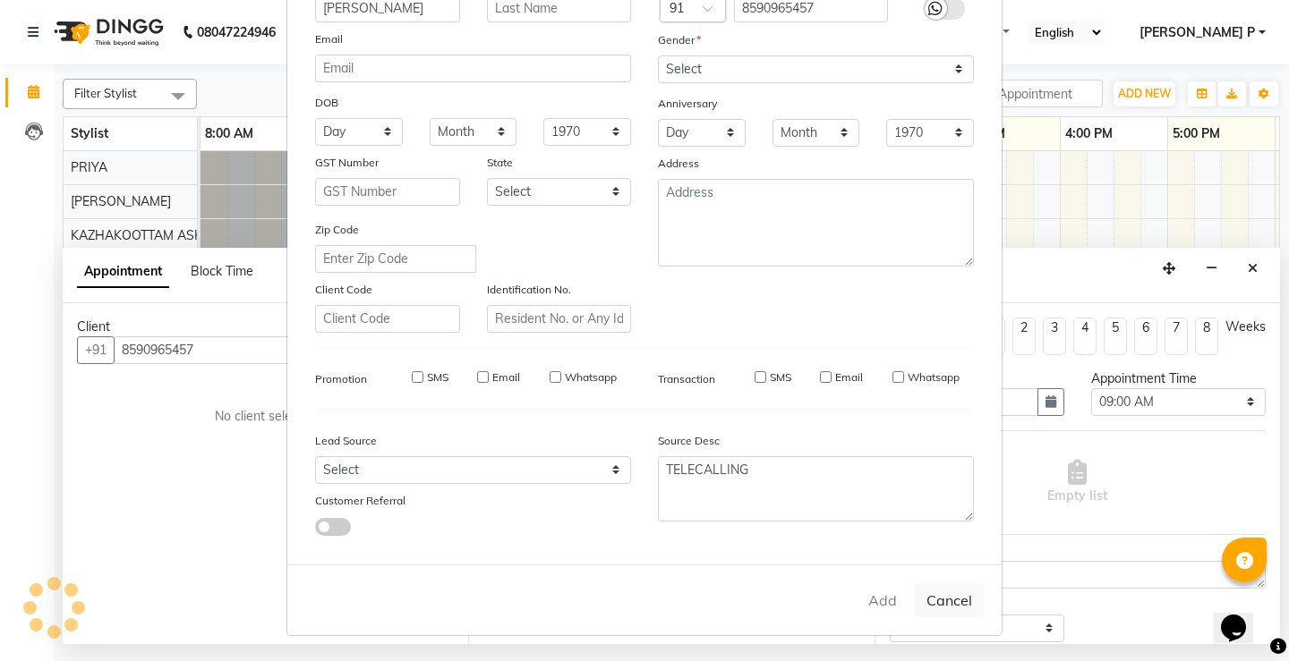
checkbox input "false"
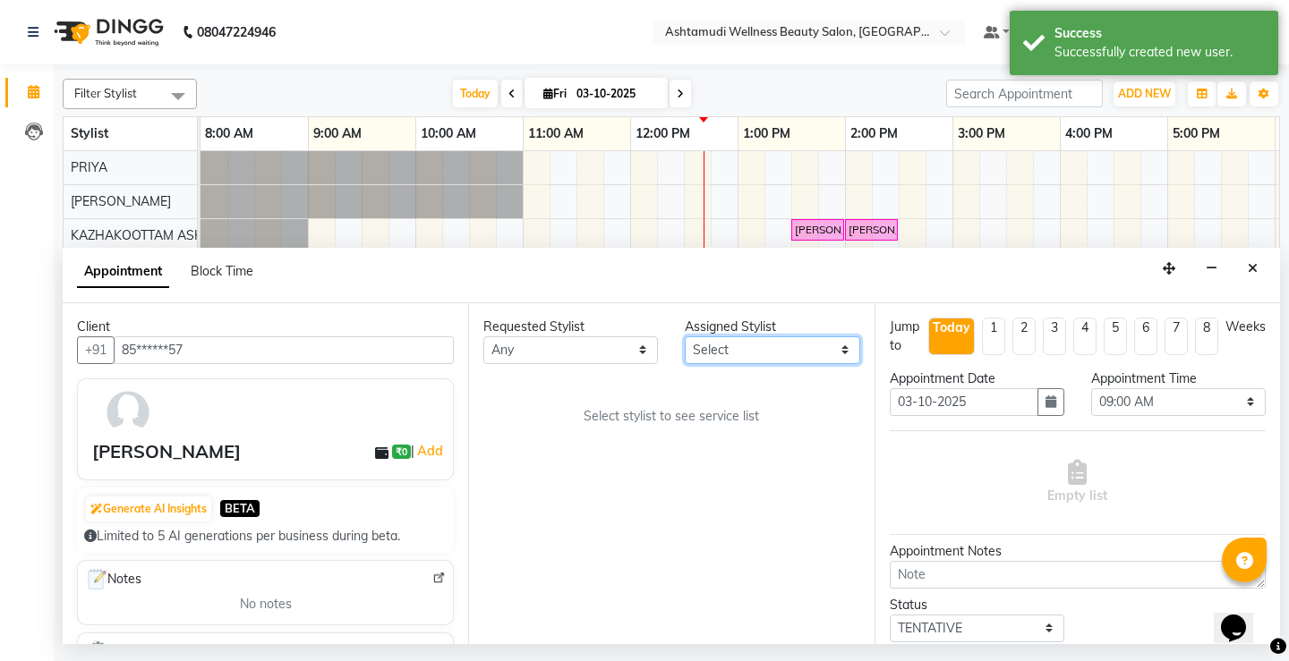
click at [847, 347] on select "Select Arya CHINJU GEETA KAZHAKOOTTAM ASHTAMUDI KRISHNA LEKSHMI MINCY VARGHESE …" at bounding box center [772, 350] width 175 height 28
select select "27528"
click at [685, 336] on select "Select Arya CHINJU GEETA KAZHAKOOTTAM ASHTAMUDI KRISHNA LEKSHMI MINCY VARGHESE …" at bounding box center [772, 350] width 175 height 28
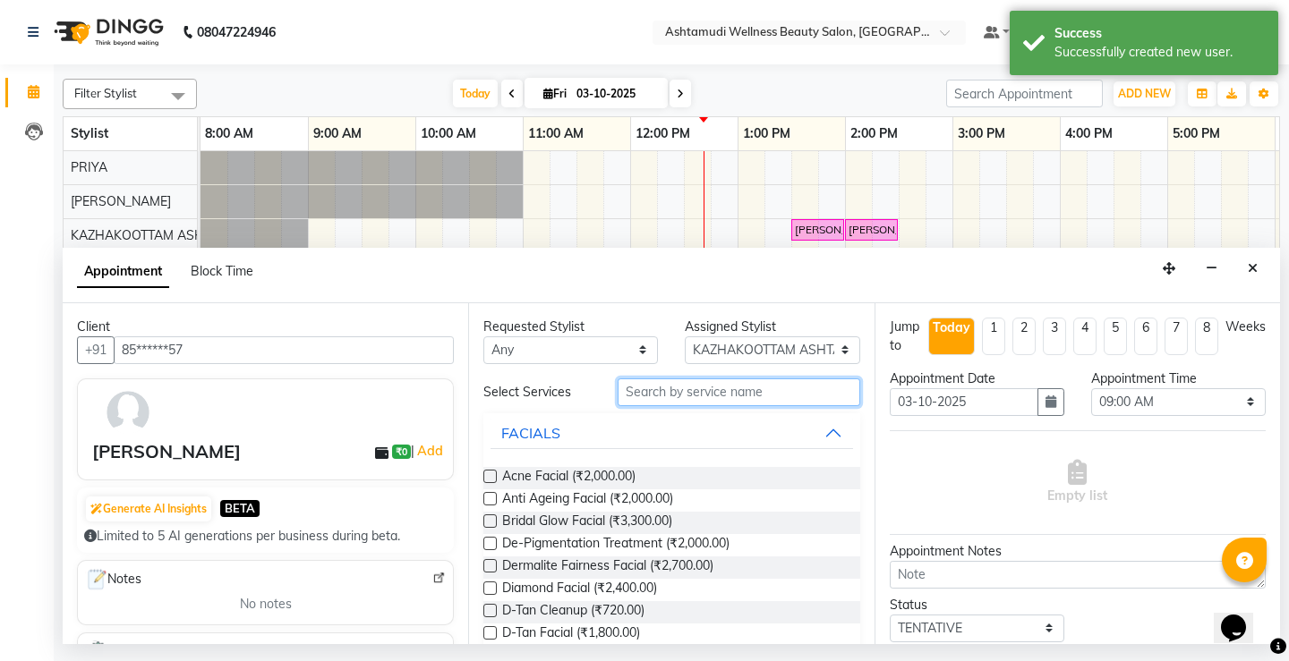
click at [632, 388] on input "text" at bounding box center [738, 393] width 242 height 28
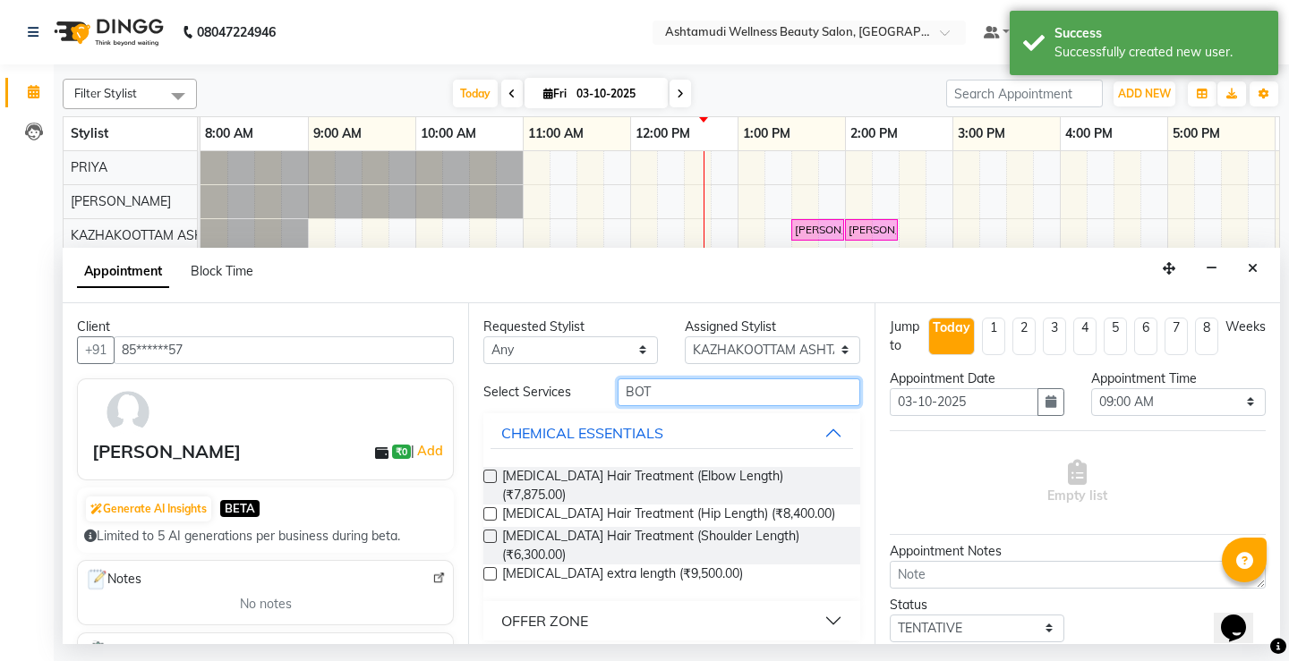
type input "BOT"
click at [543, 610] on div "OFFER ZONE" at bounding box center [544, 620] width 87 height 21
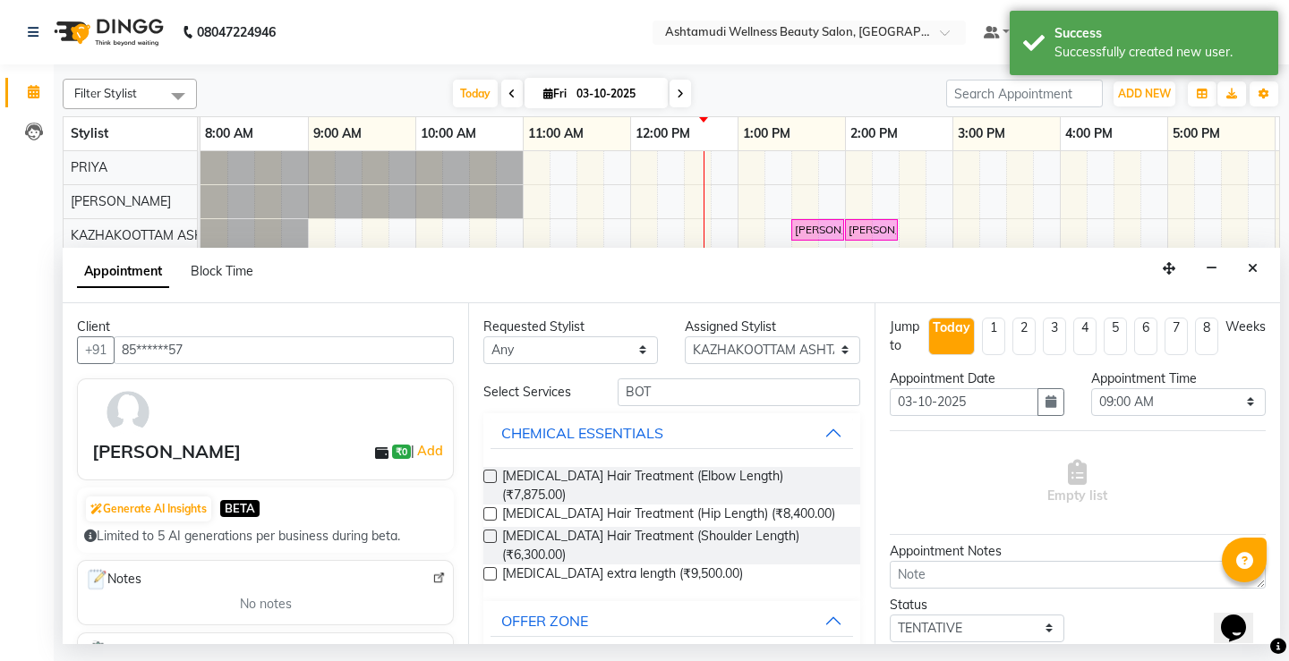
click at [492, 658] on label at bounding box center [489, 664] width 13 height 13
click at [492, 660] on input "checkbox" at bounding box center [489, 666] width 12 height 12
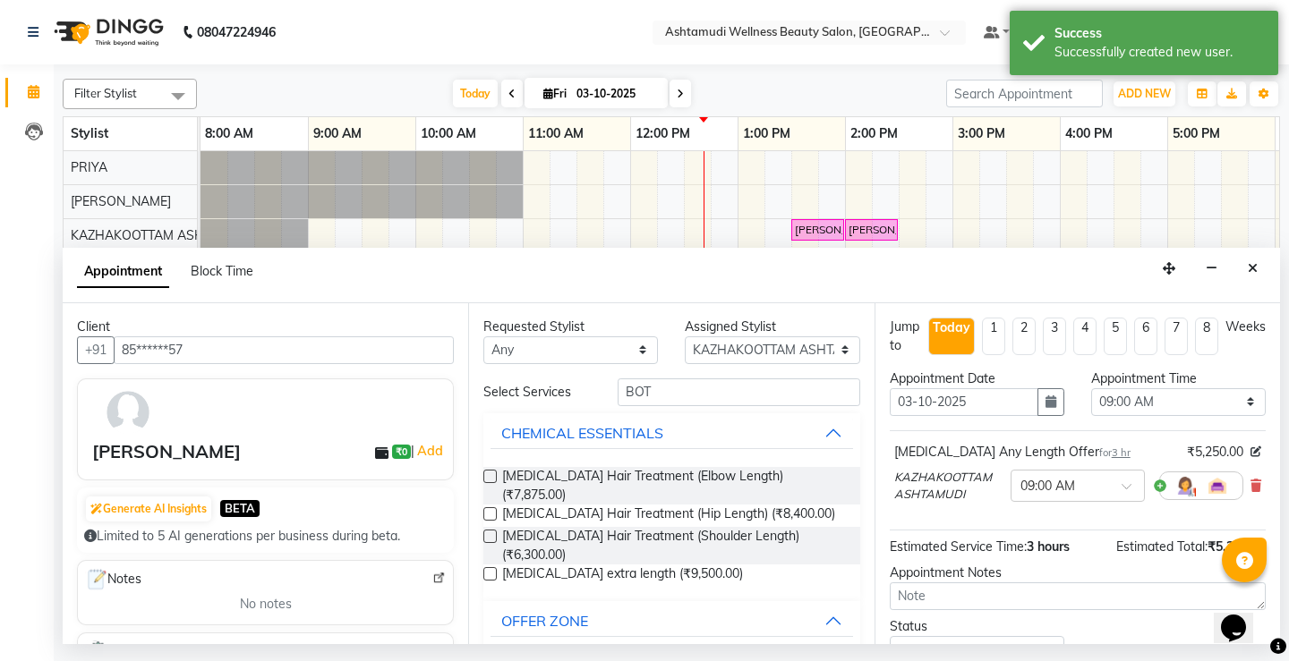
click at [493, 658] on label at bounding box center [489, 664] width 13 height 13
click at [493, 660] on input "checkbox" at bounding box center [489, 666] width 12 height 12
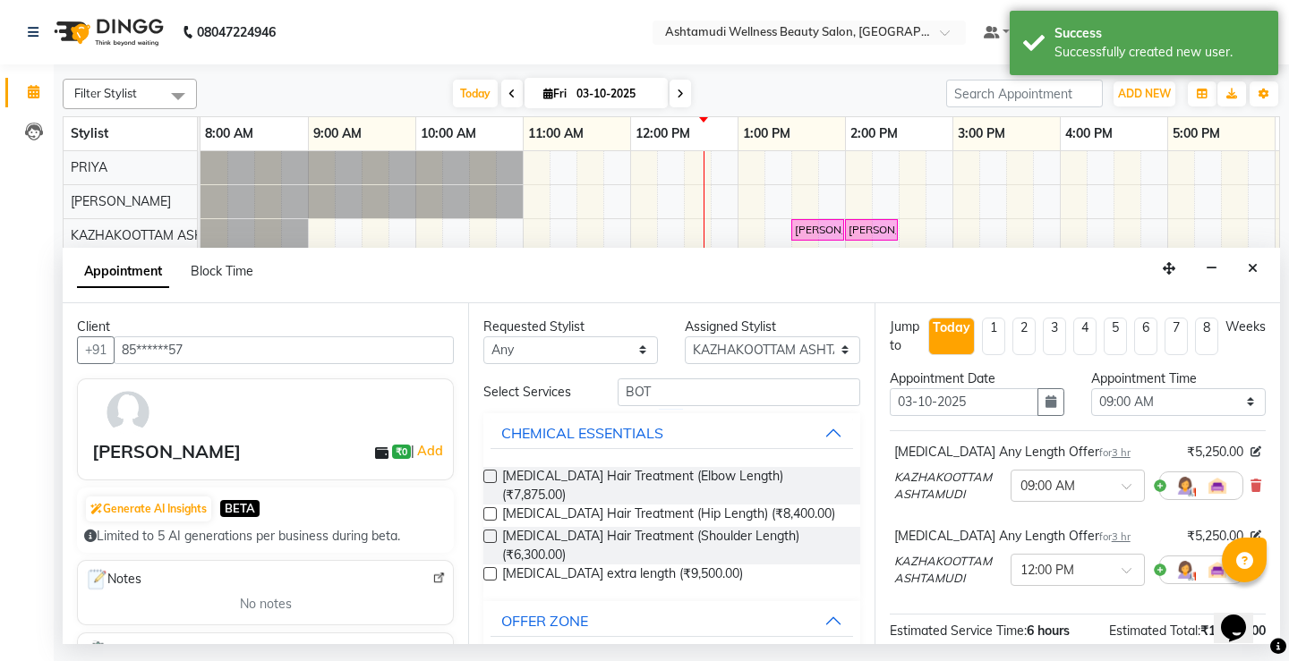
checkbox input "false"
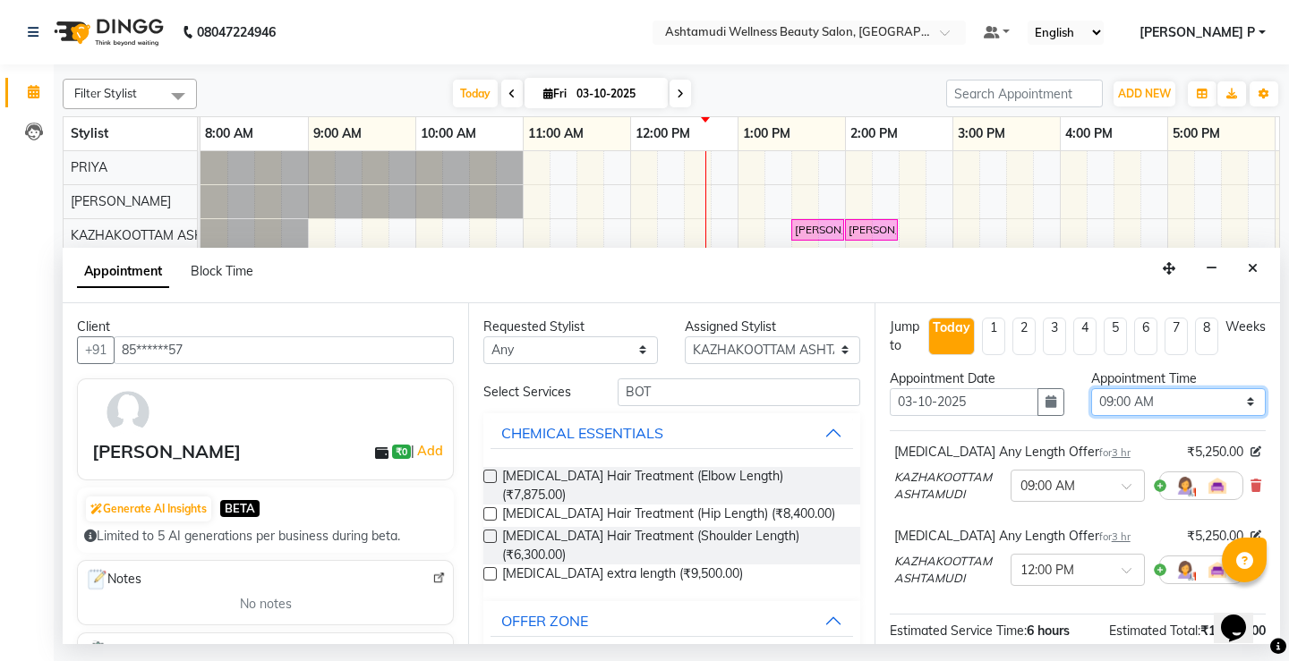
click at [1239, 408] on select "Select 09:00 AM 09:15 AM 09:30 AM 09:45 AM 10:00 AM 10:15 AM 10:30 AM 10:45 AM …" at bounding box center [1178, 402] width 175 height 28
select select "840"
click at [1091, 388] on select "Select 09:00 AM 09:15 AM 09:30 AM 09:45 AM 10:00 AM 10:15 AM 10:30 AM 10:45 AM …" at bounding box center [1178, 402] width 175 height 28
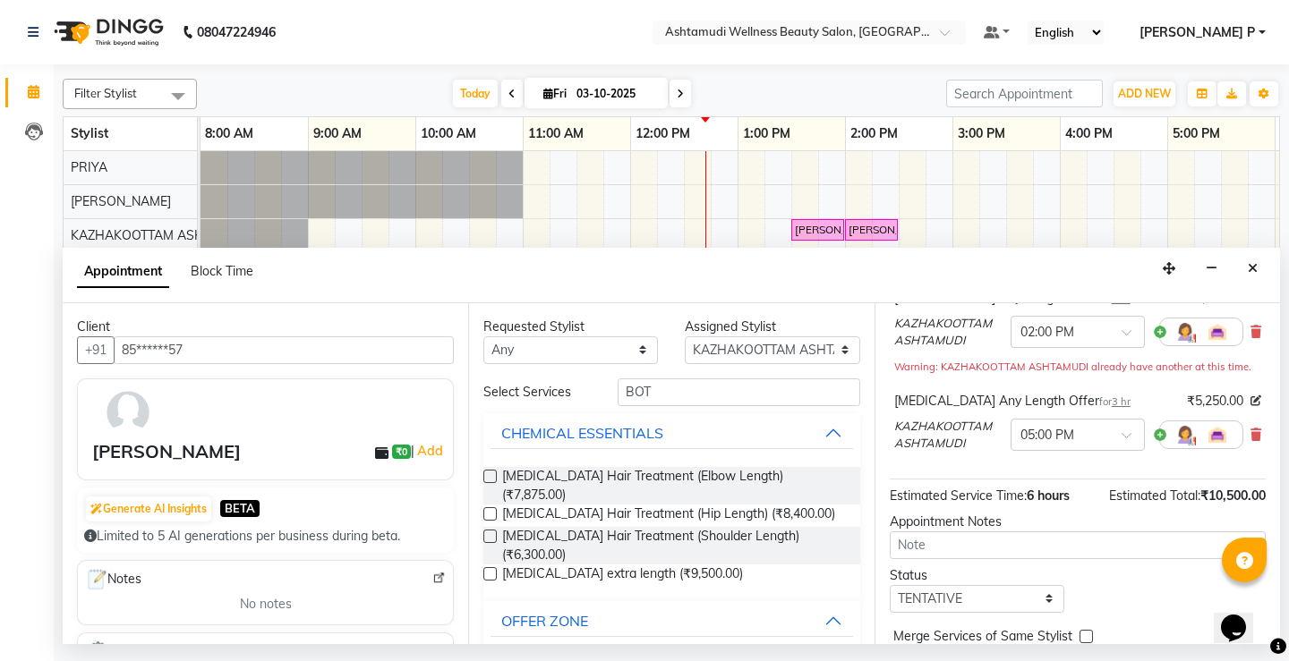
scroll to position [158, 0]
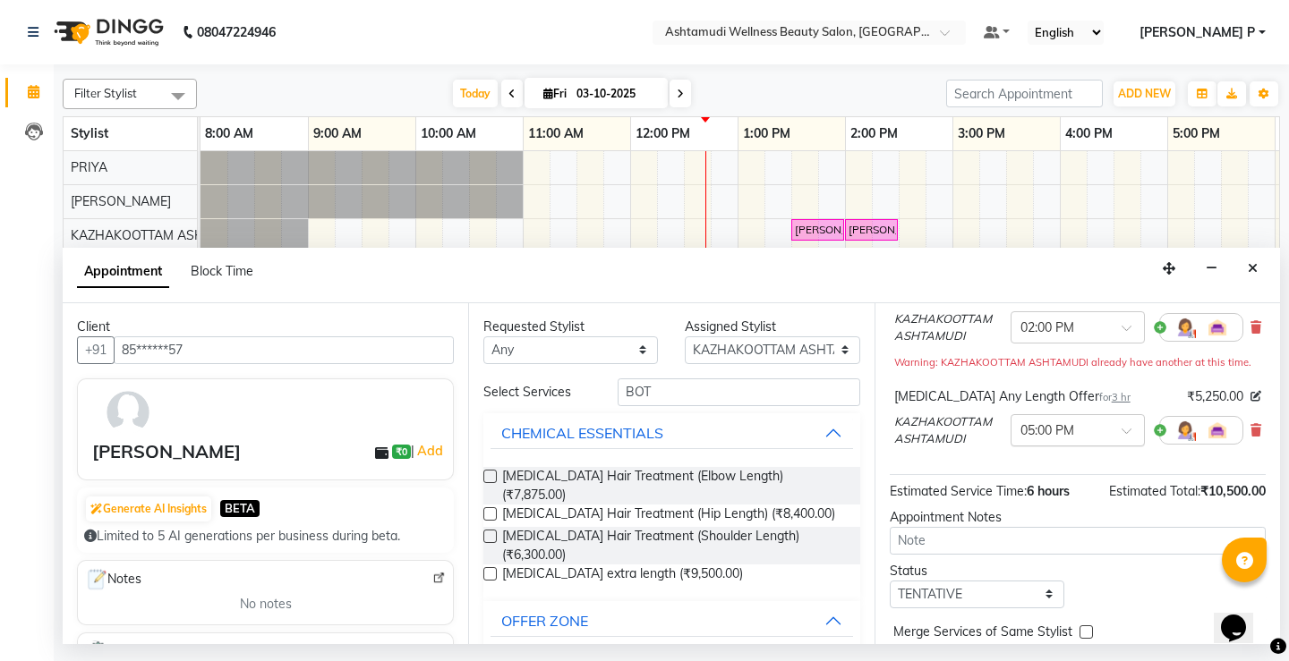
click at [1121, 429] on span at bounding box center [1132, 436] width 22 height 19
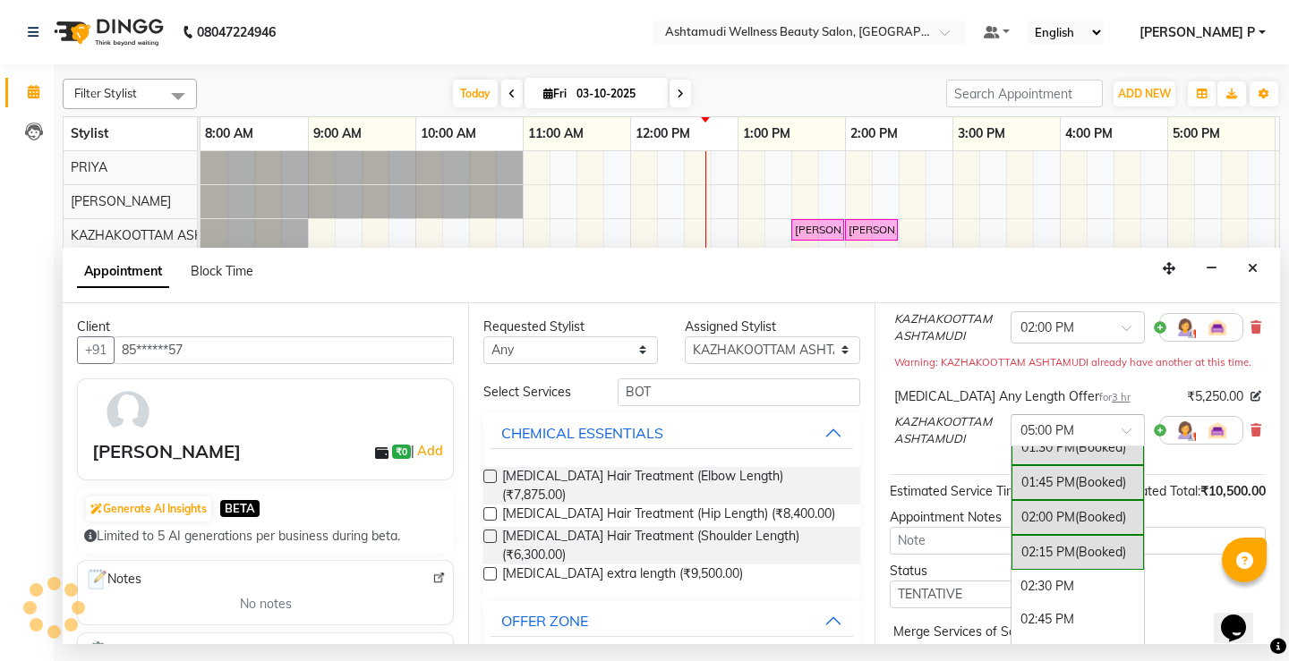
scroll to position [590, 0]
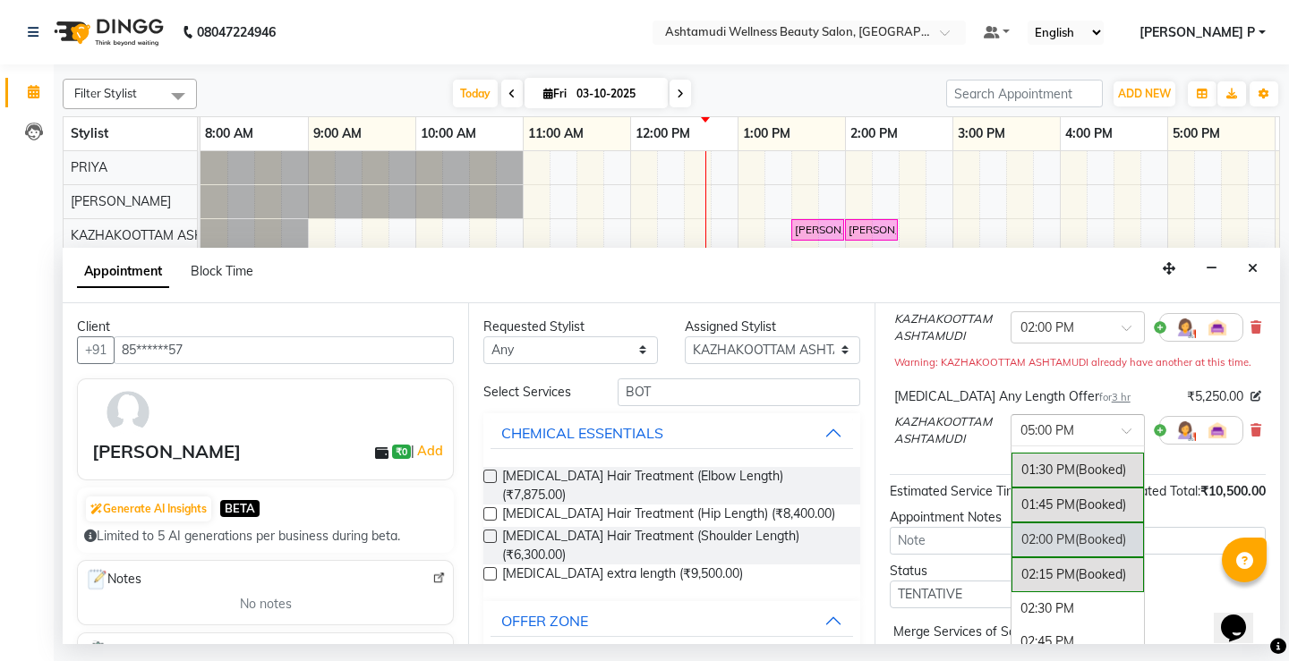
click at [1019, 541] on div "02:00 PM (Booked)" at bounding box center [1077, 540] width 132 height 35
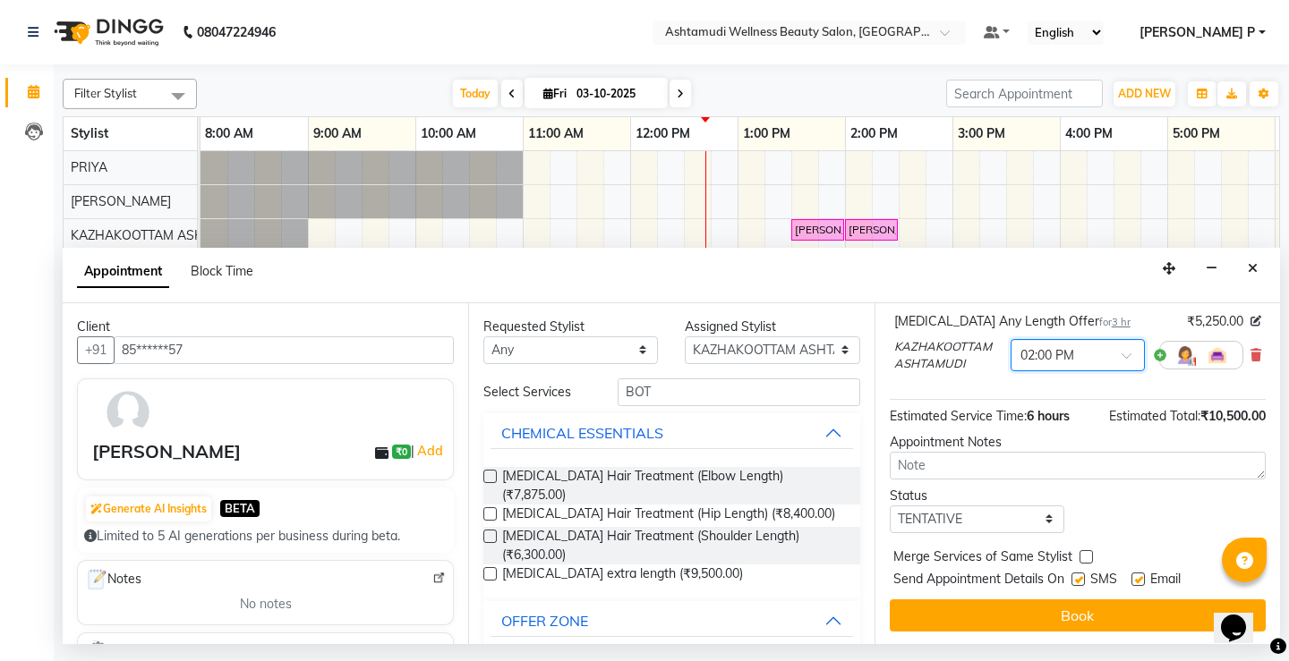
scroll to position [254, 0]
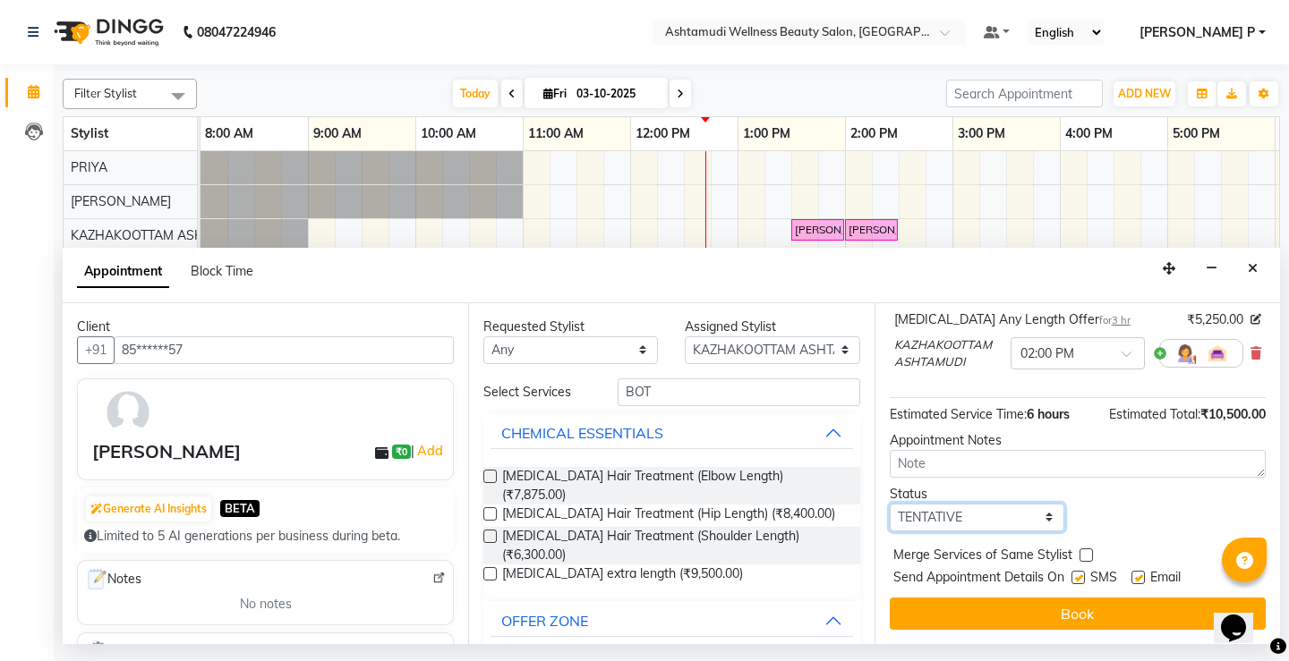
click at [1012, 524] on select "Select TENTATIVE CONFIRM CHECK-IN UPCOMING" at bounding box center [977, 518] width 175 height 28
select select "confirm booking"
click at [890, 504] on select "Select TENTATIVE CONFIRM CHECK-IN UPCOMING" at bounding box center [977, 518] width 175 height 28
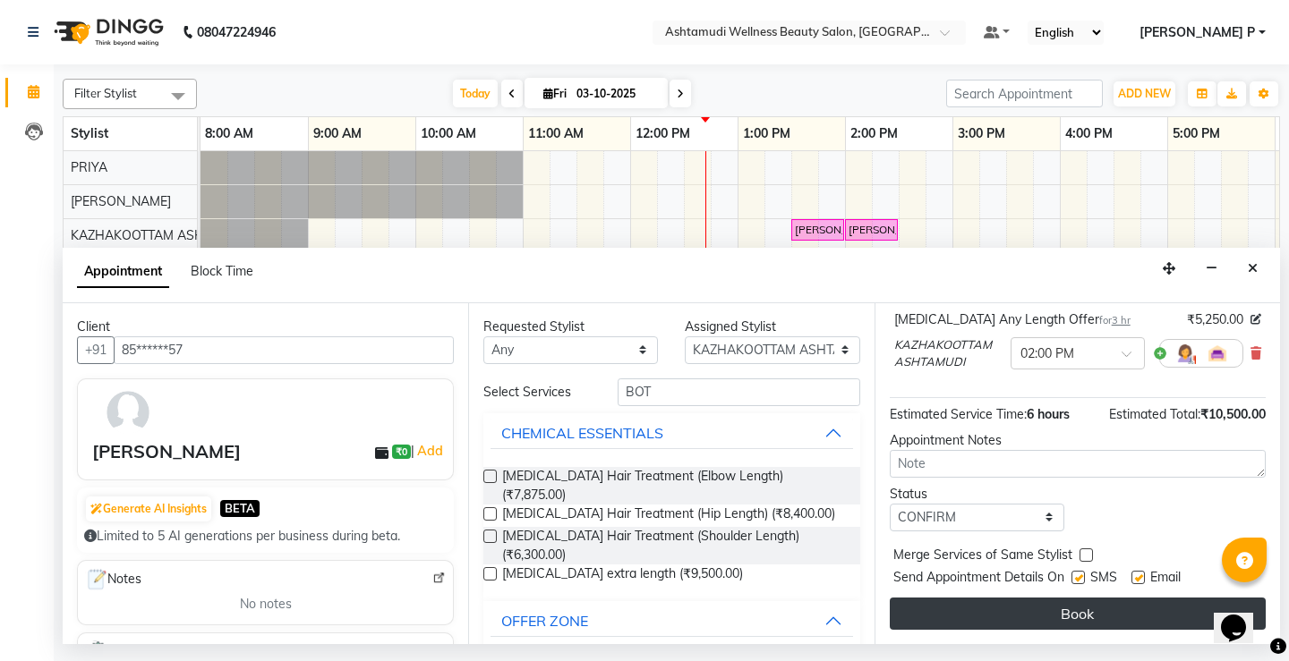
click at [1053, 621] on button "Book" at bounding box center [1078, 614] width 376 height 32
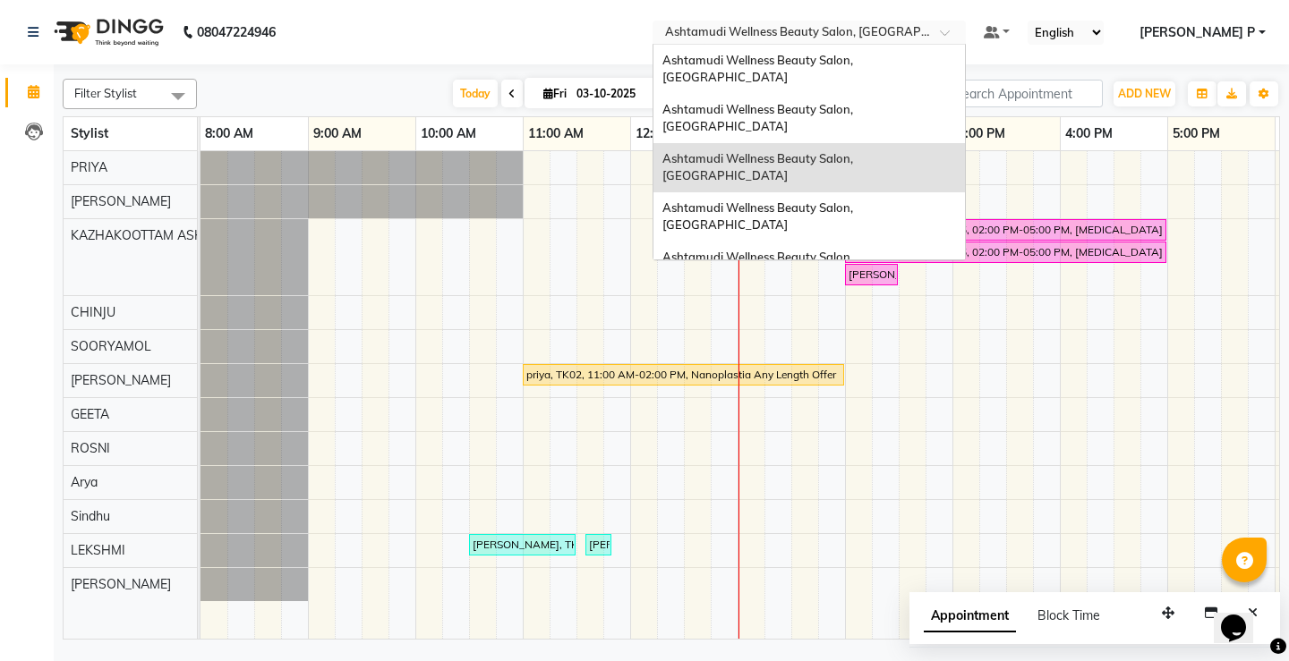
click at [962, 31] on span at bounding box center [951, 38] width 22 height 18
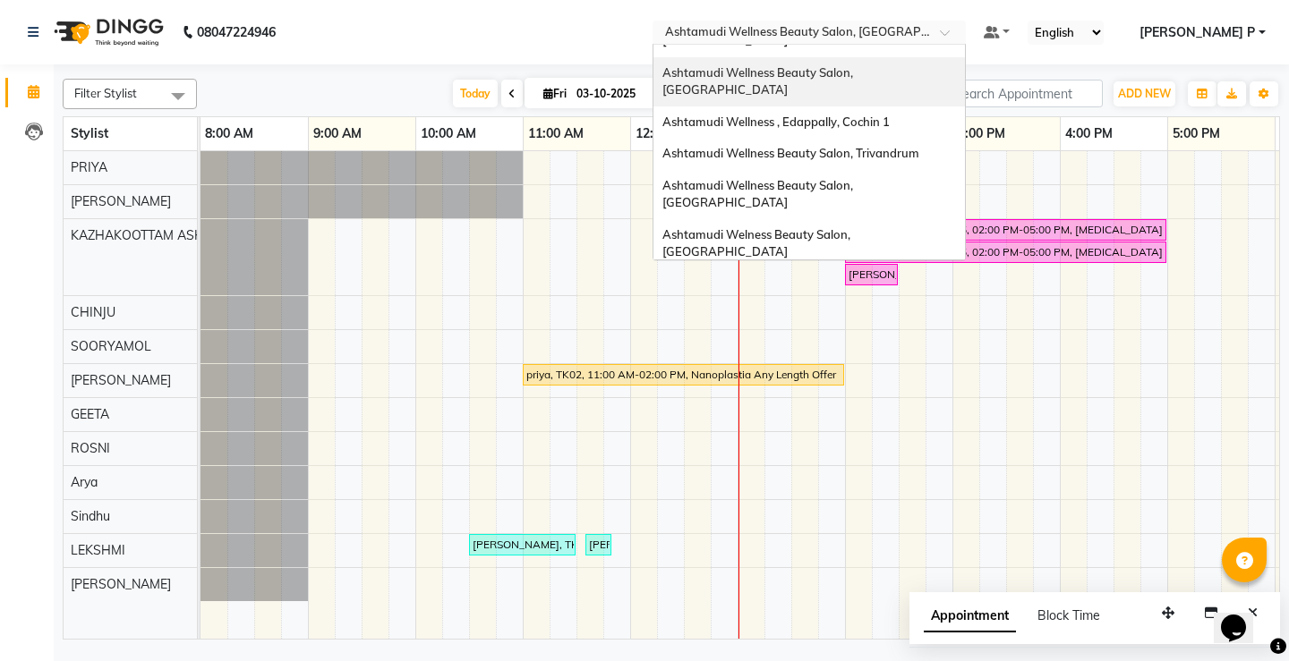
scroll to position [197, 0]
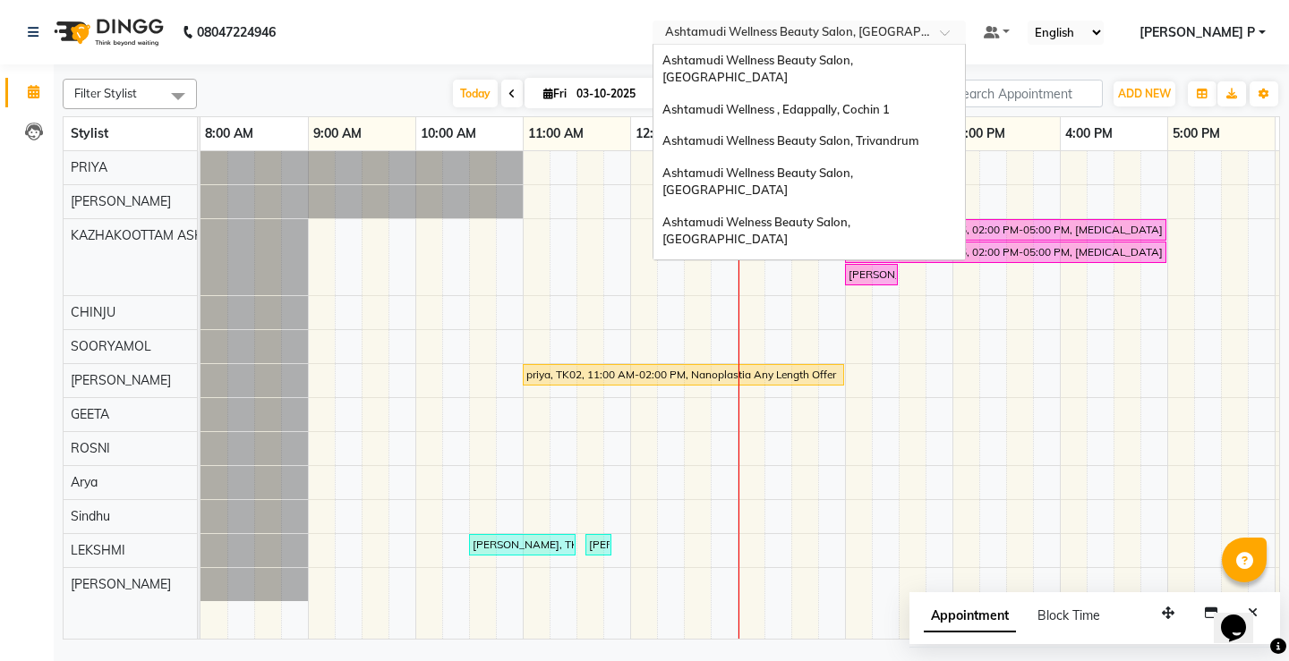
click at [856, 313] on span "Ashtamudi Wellness Beauty Salon, [GEOGRAPHIC_DATA]" at bounding box center [758, 329] width 193 height 32
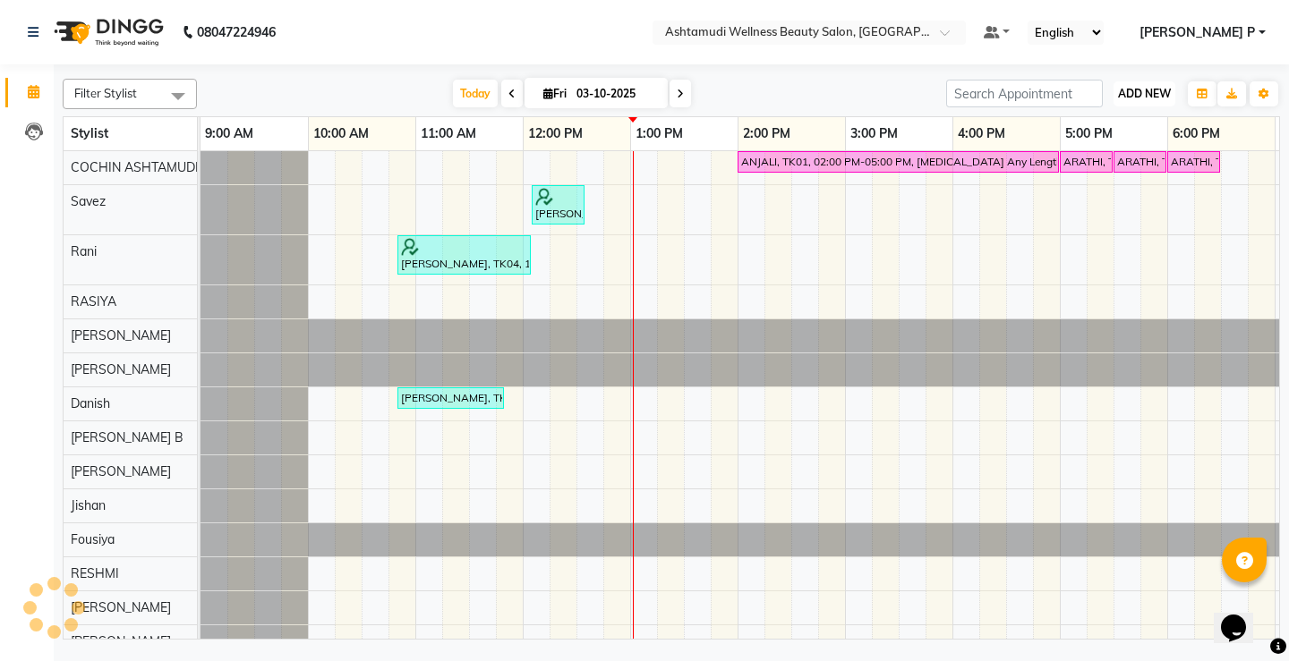
click at [1149, 92] on span "ADD NEW" at bounding box center [1144, 93] width 53 height 13
click at [1128, 126] on button "Add Appointment" at bounding box center [1103, 127] width 141 height 23
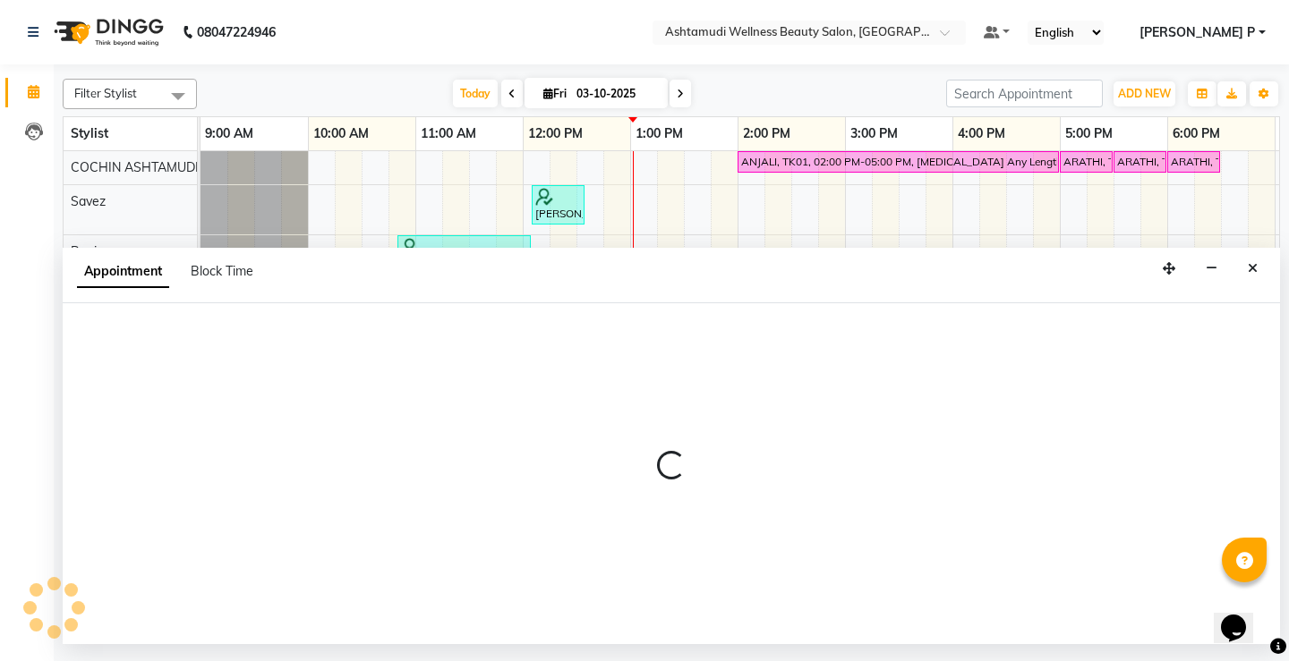
select select "tentative"
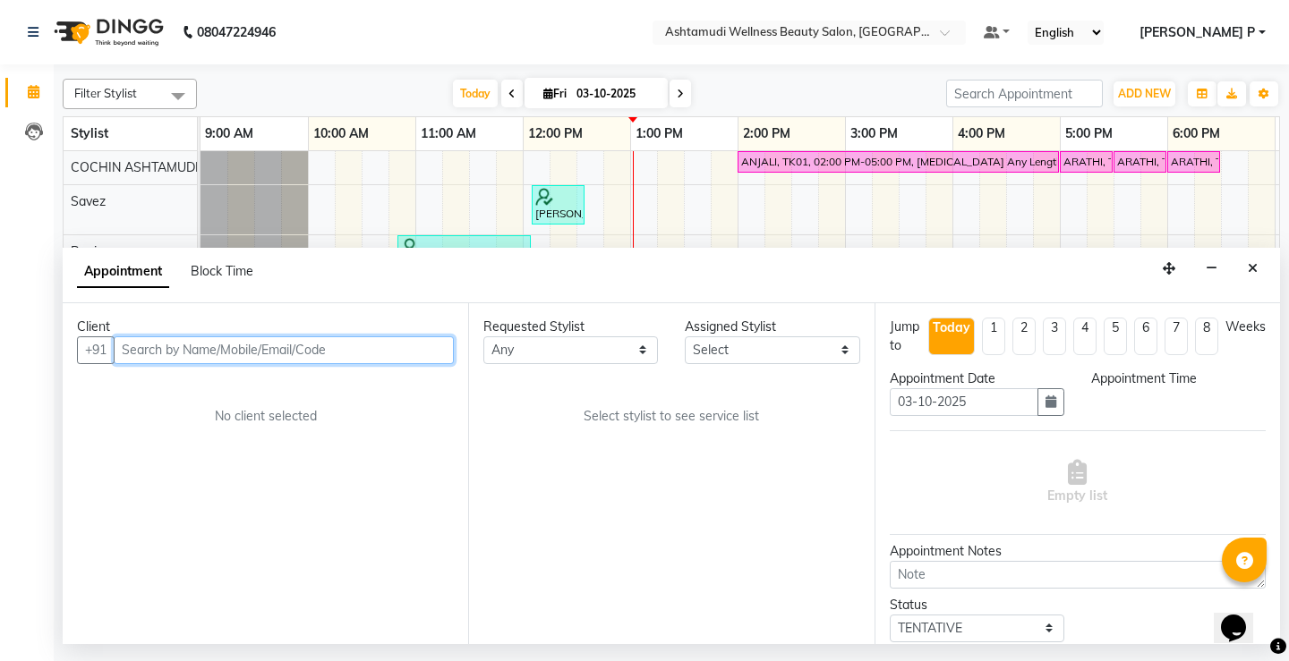
select select "600"
paste input "[PERSON_NAME] 89217"
type input "[PERSON_NAME] 89217"
drag, startPoint x: 259, startPoint y: 346, endPoint x: 122, endPoint y: 345, distance: 136.9
click at [122, 345] on input "[PERSON_NAME] 89217" at bounding box center [247, 350] width 266 height 28
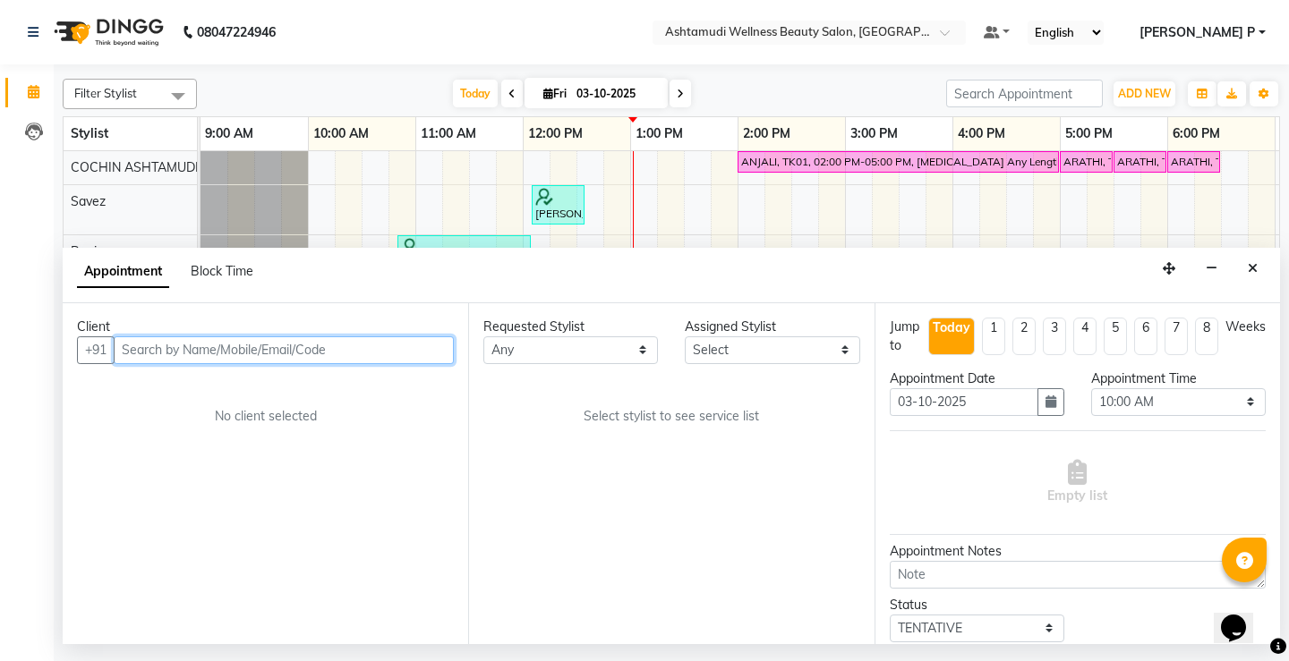
paste input "8921745772"
type input "8921745772"
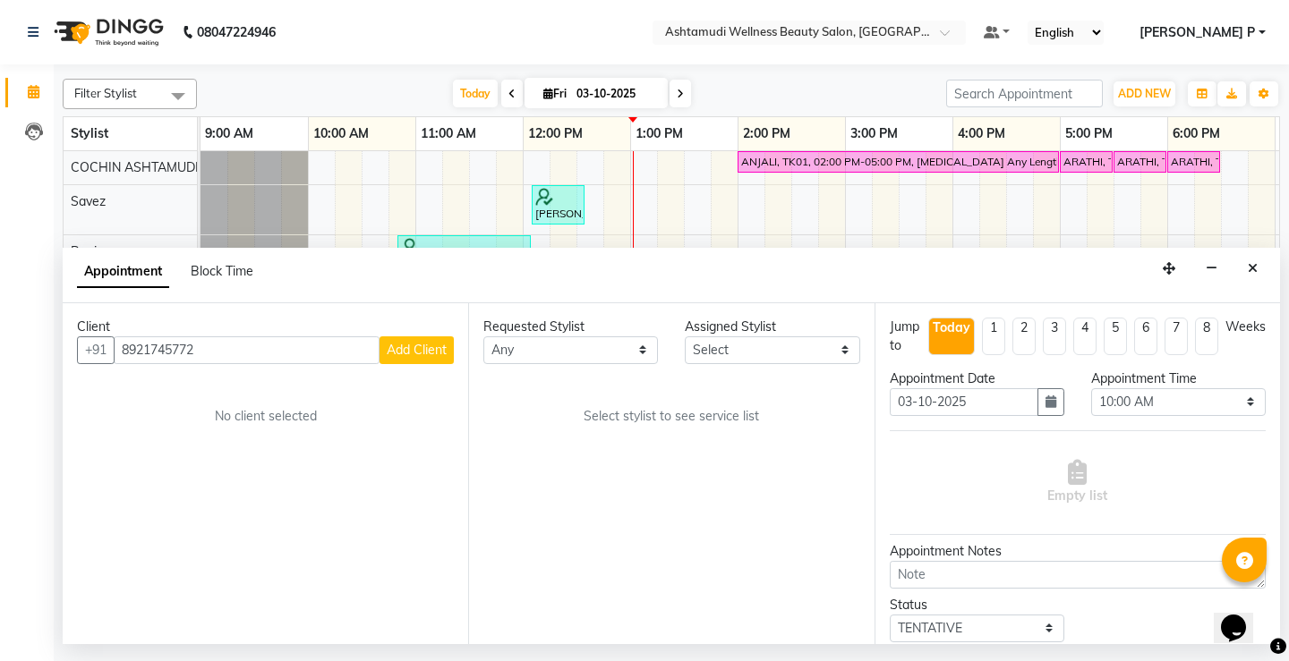
click at [416, 347] on span "Add Client" at bounding box center [417, 350] width 60 height 16
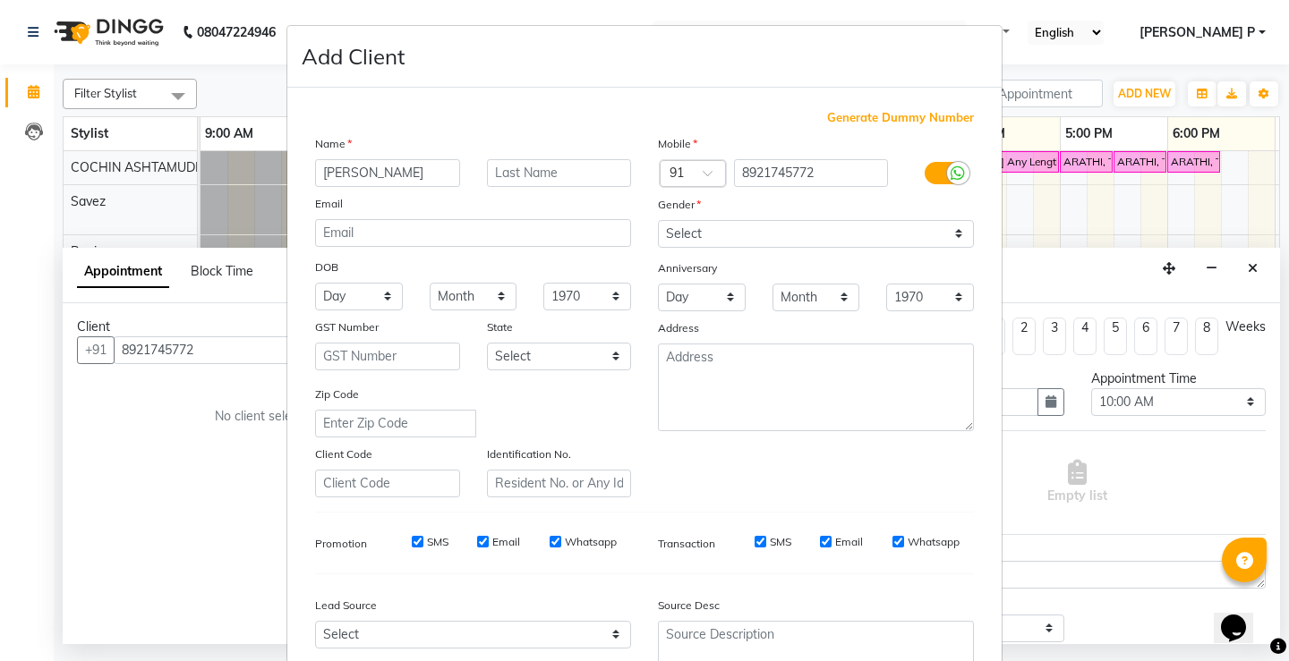
type input "[PERSON_NAME]"
click at [731, 229] on select "Select [DEMOGRAPHIC_DATA] [DEMOGRAPHIC_DATA] Other Prefer Not To Say" at bounding box center [816, 234] width 316 height 28
select select "[DEMOGRAPHIC_DATA]"
click at [658, 220] on select "Select [DEMOGRAPHIC_DATA] [DEMOGRAPHIC_DATA] Other Prefer Not To Say" at bounding box center [816, 234] width 316 height 28
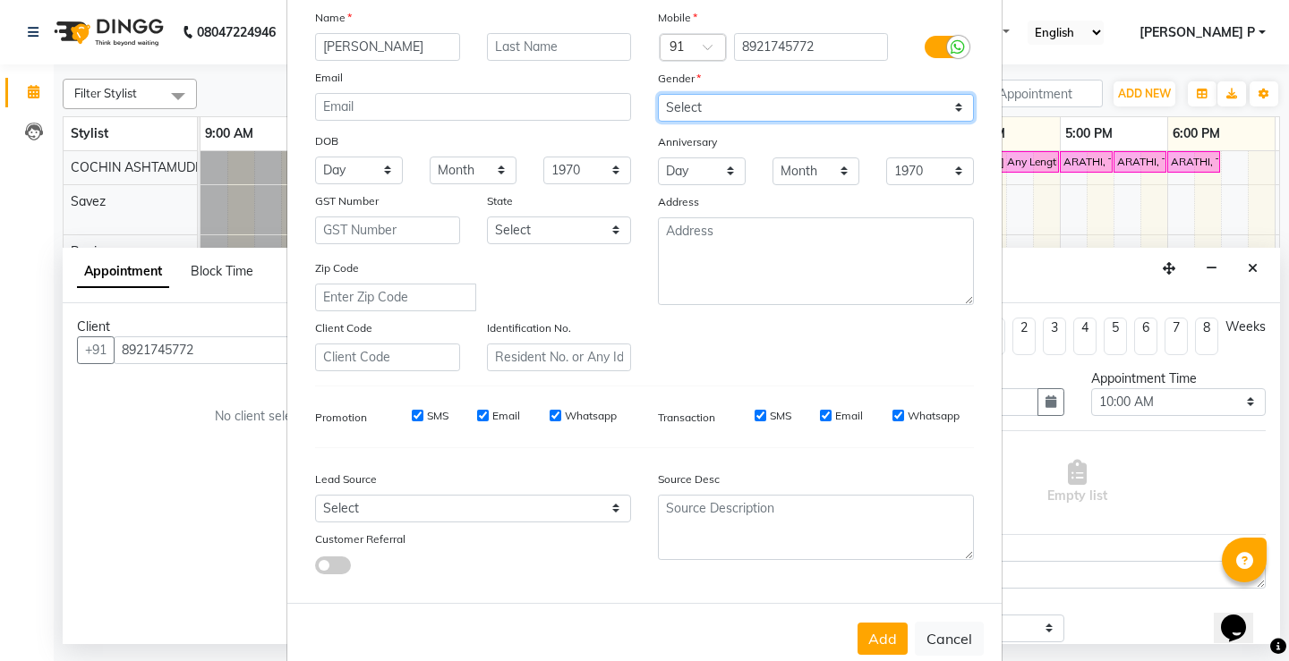
scroll to position [165, 0]
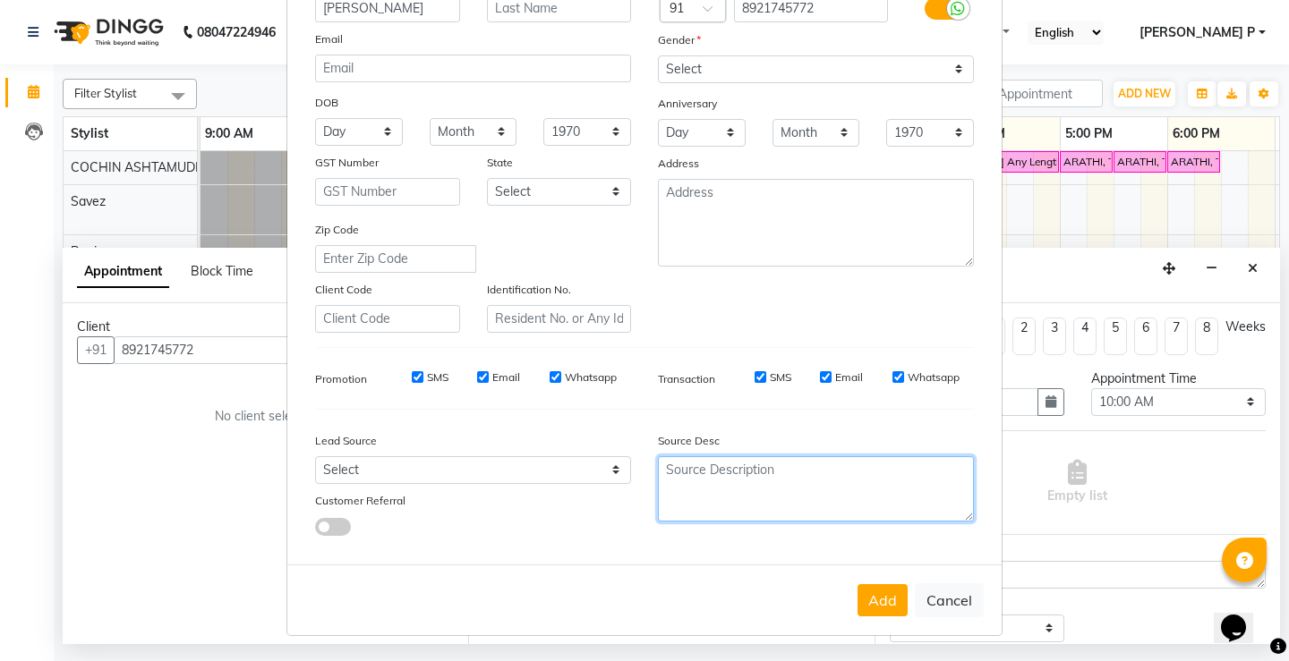
click at [672, 479] on textarea at bounding box center [816, 488] width 316 height 65
type textarea "TELECALLING"
click at [870, 600] on button "Add" at bounding box center [882, 600] width 50 height 32
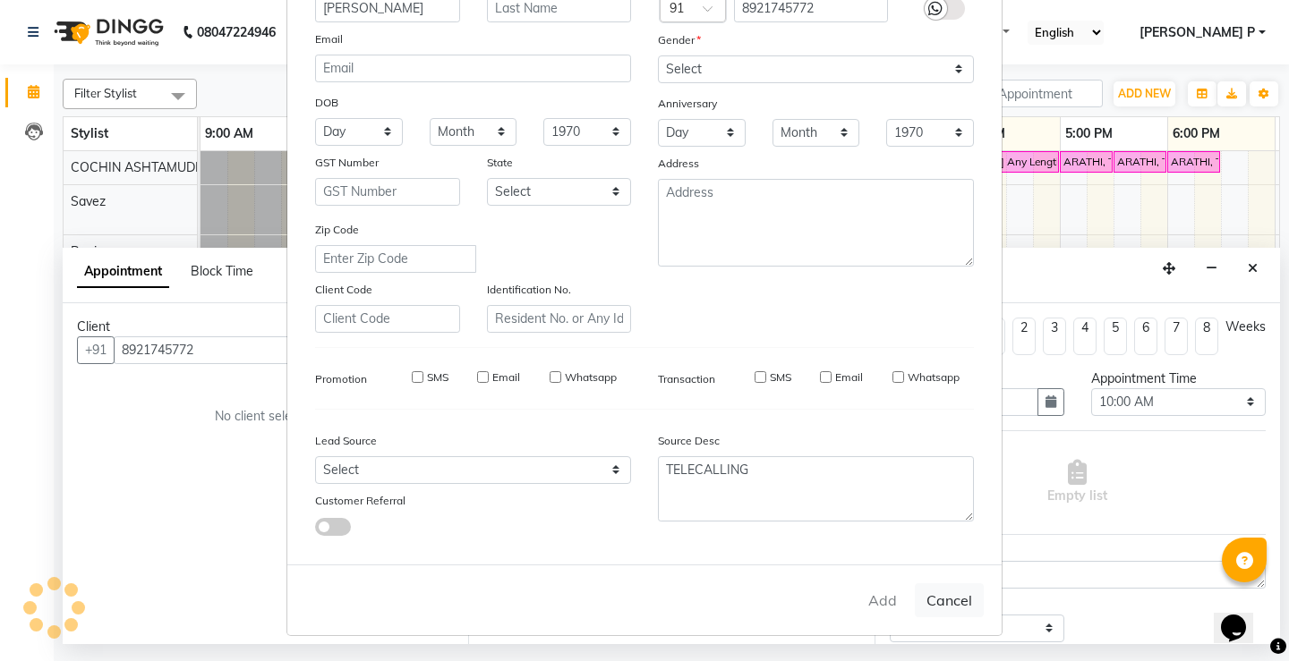
type input "89******72"
select select
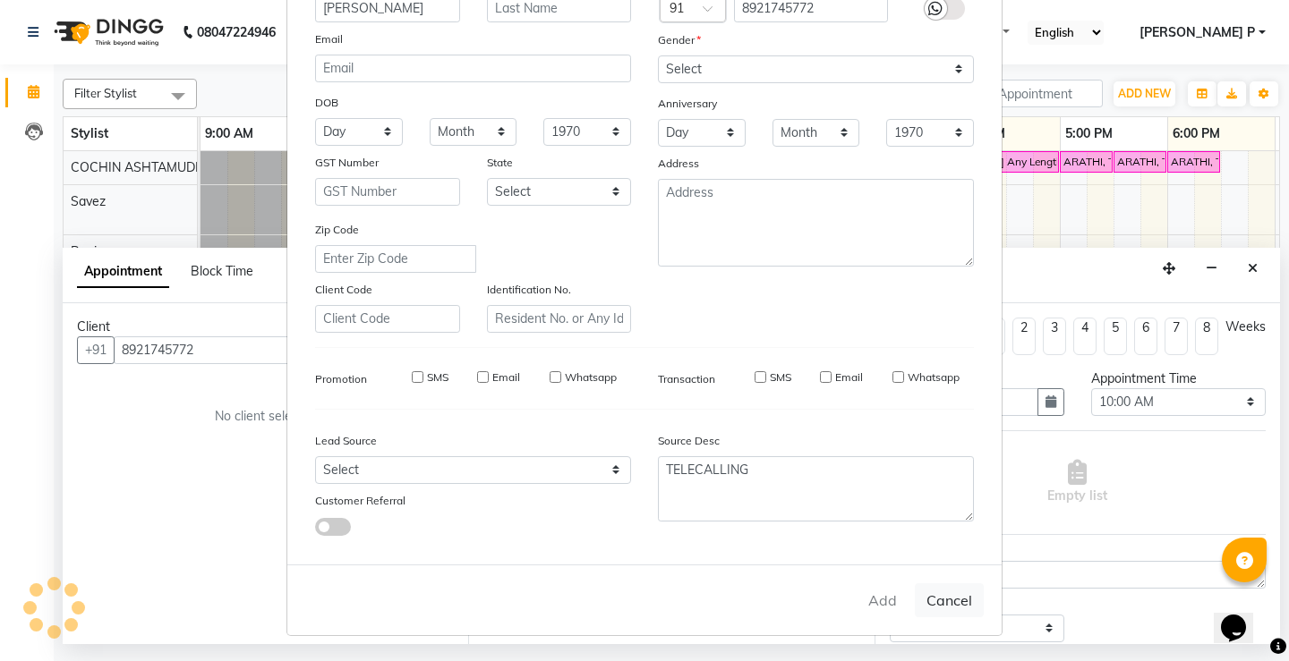
select select
checkbox input "false"
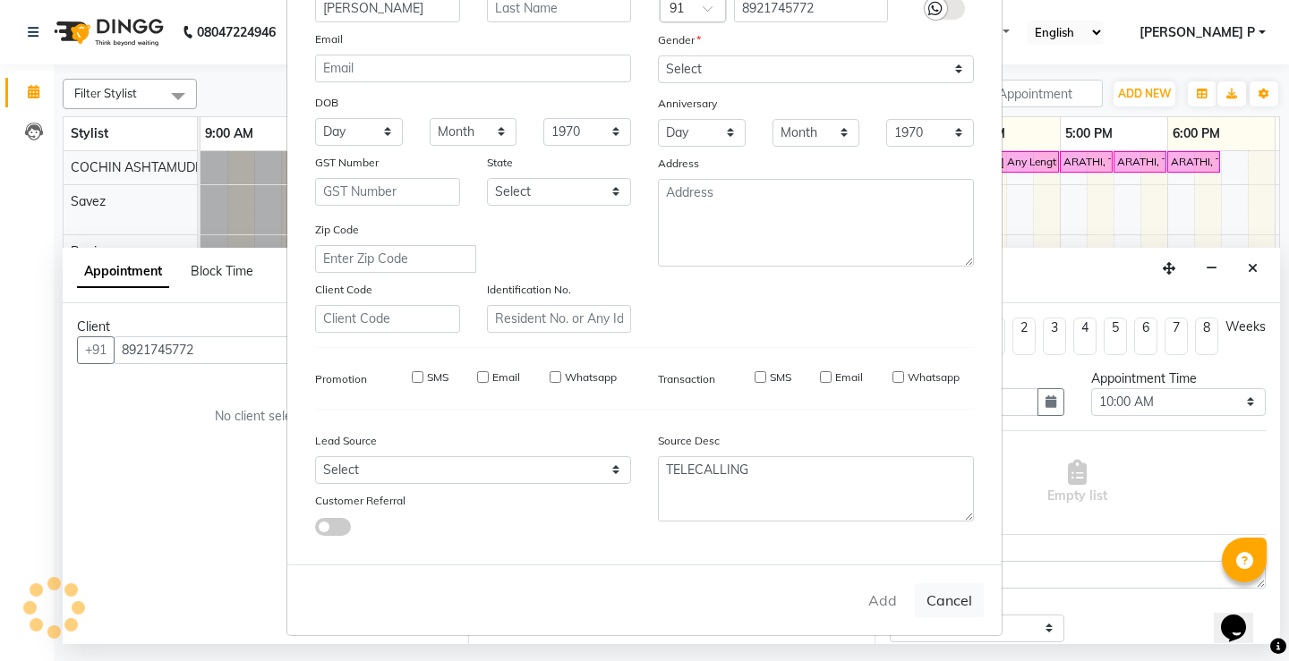
checkbox input "false"
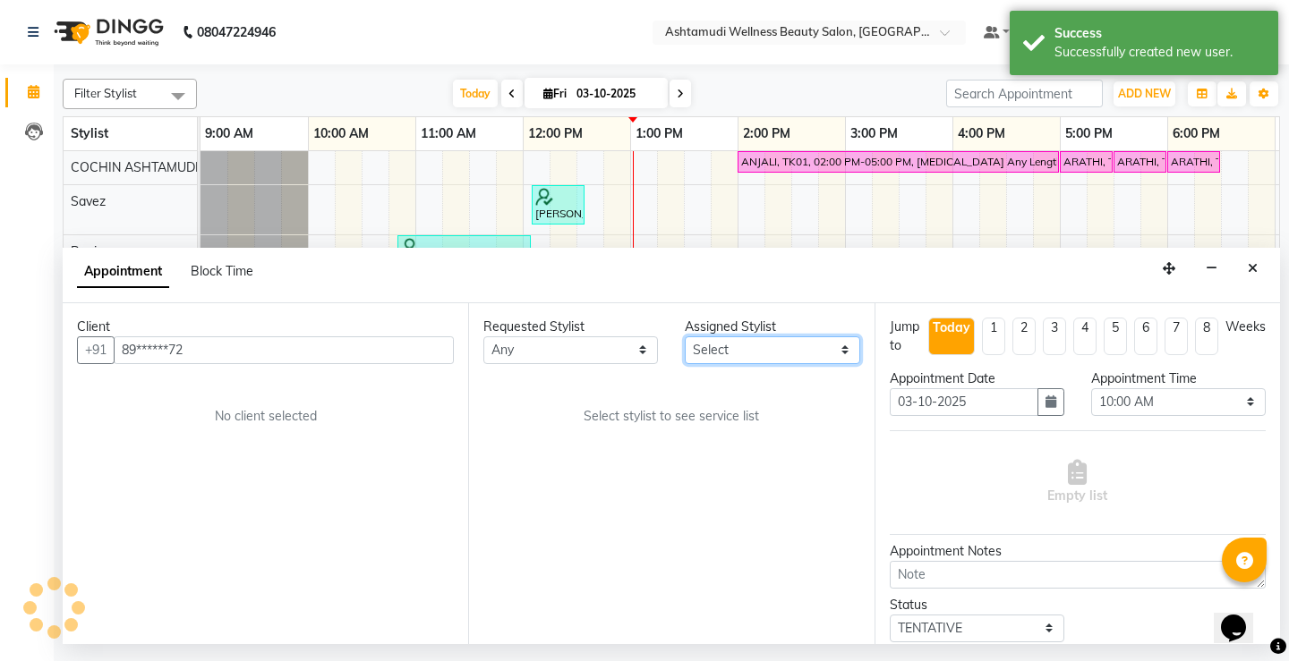
click at [840, 351] on select "Select [PERSON_NAME](URAJ) [PERSON_NAME] COCHIN ASHTAMUDI [DEMOGRAPHIC_DATA] Fo…" at bounding box center [772, 350] width 175 height 28
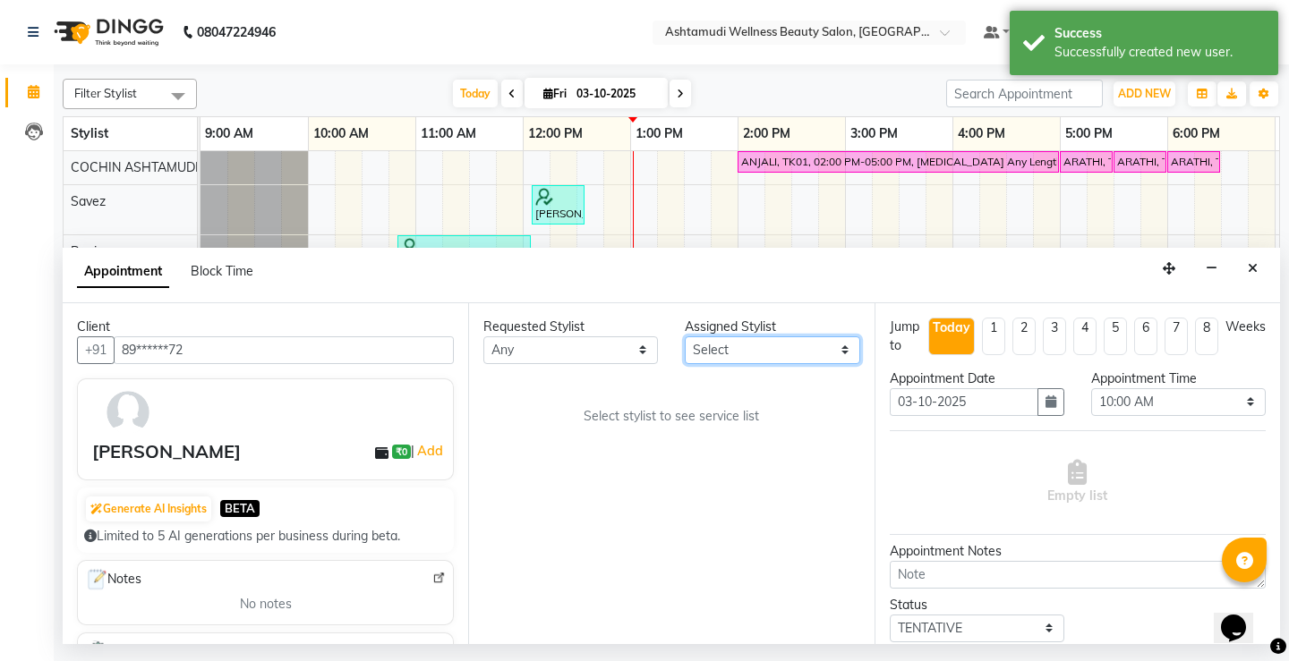
select select "27313"
click at [685, 336] on select "Select [PERSON_NAME](URAJ) [PERSON_NAME] COCHIN ASHTAMUDI [DEMOGRAPHIC_DATA] Fo…" at bounding box center [772, 350] width 175 height 28
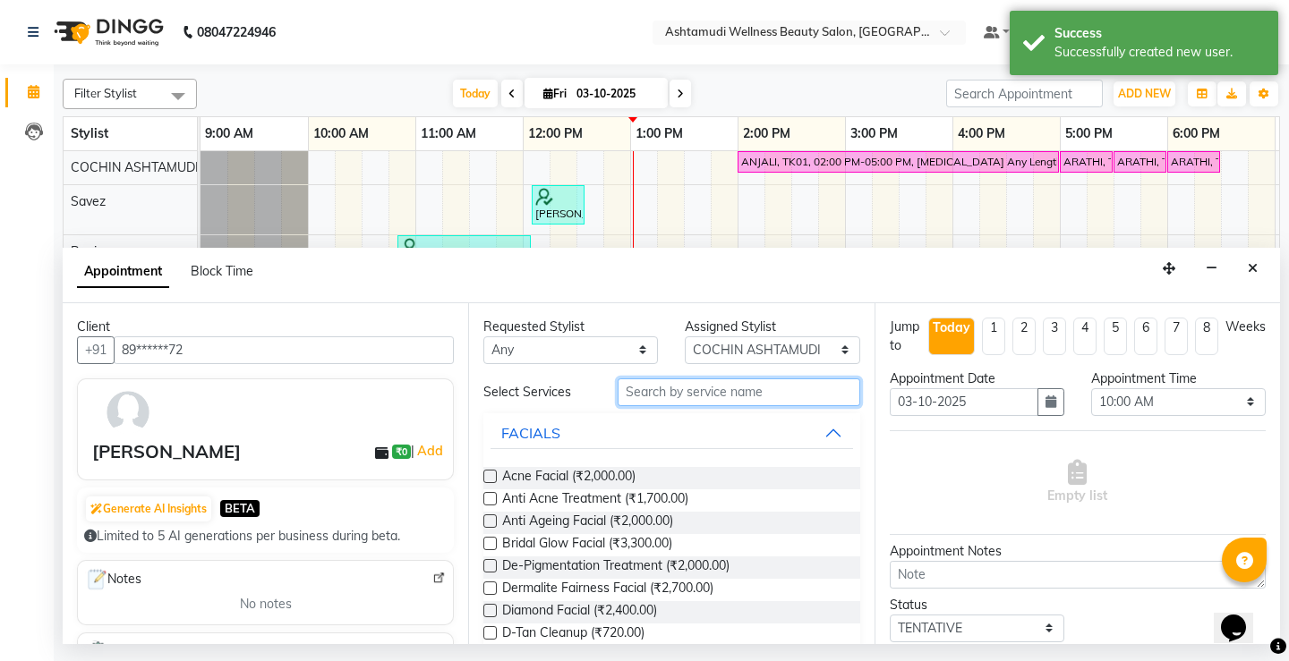
click at [621, 389] on input "text" at bounding box center [738, 393] width 242 height 28
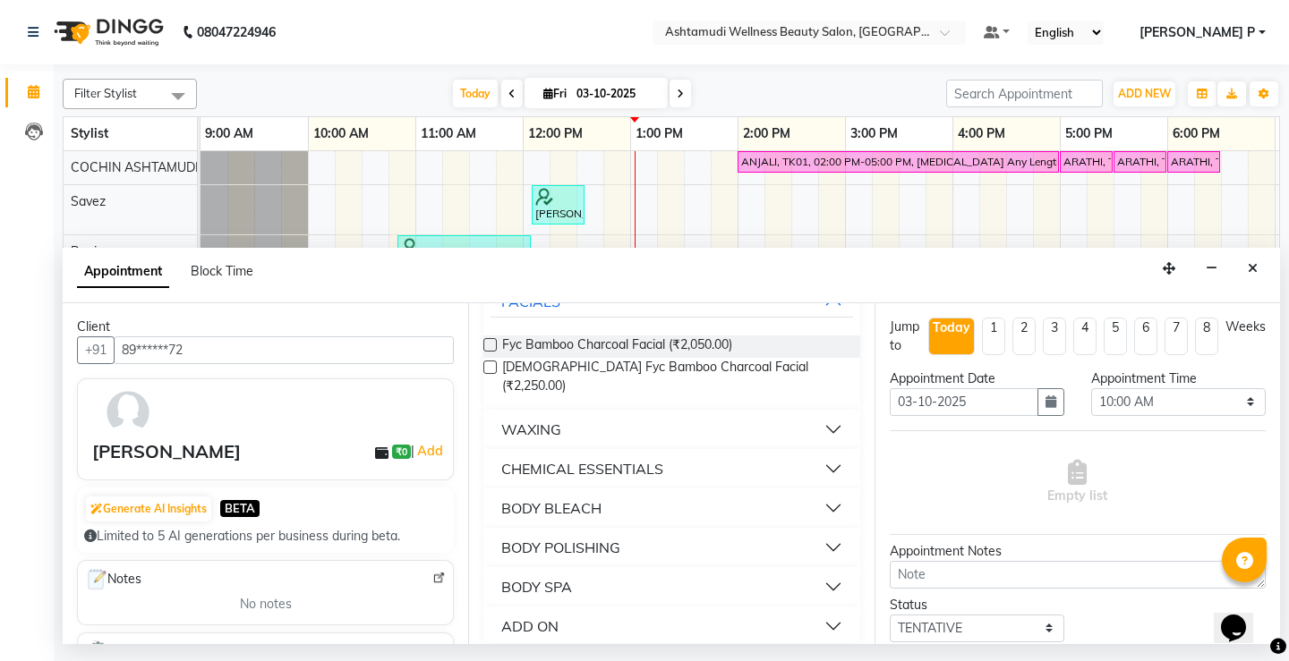
scroll to position [172, 0]
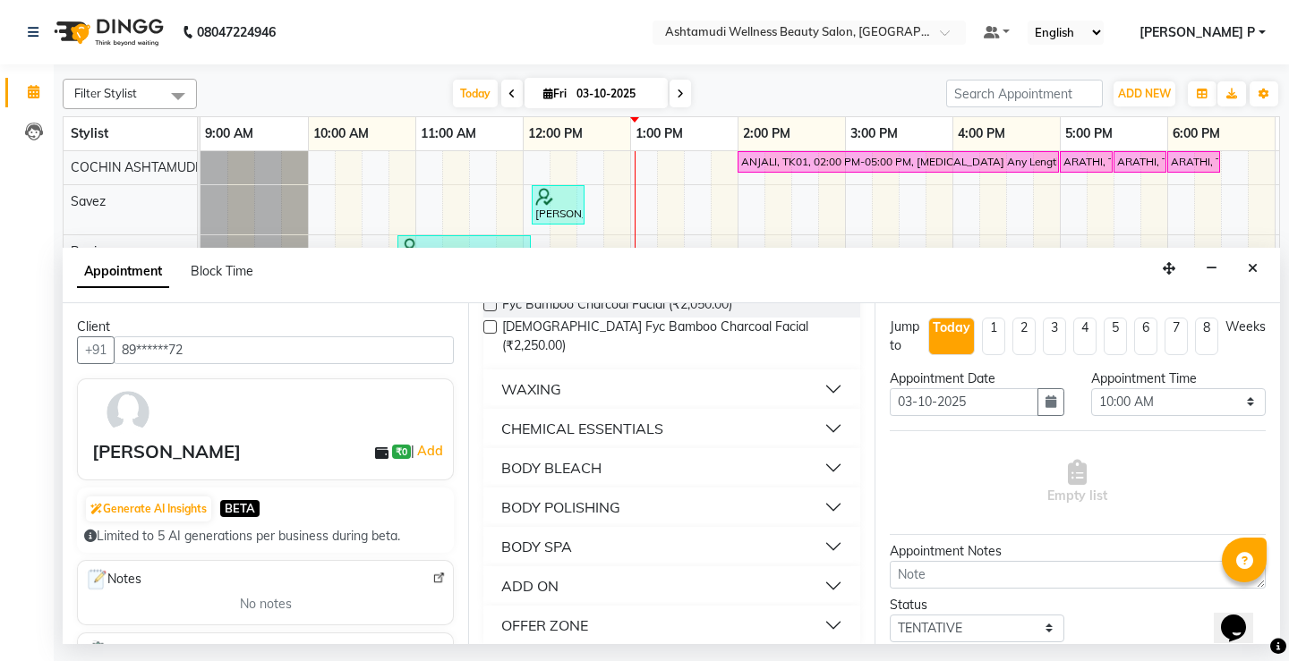
type input "bo"
click at [572, 615] on div "OFFER ZONE" at bounding box center [544, 625] width 87 height 21
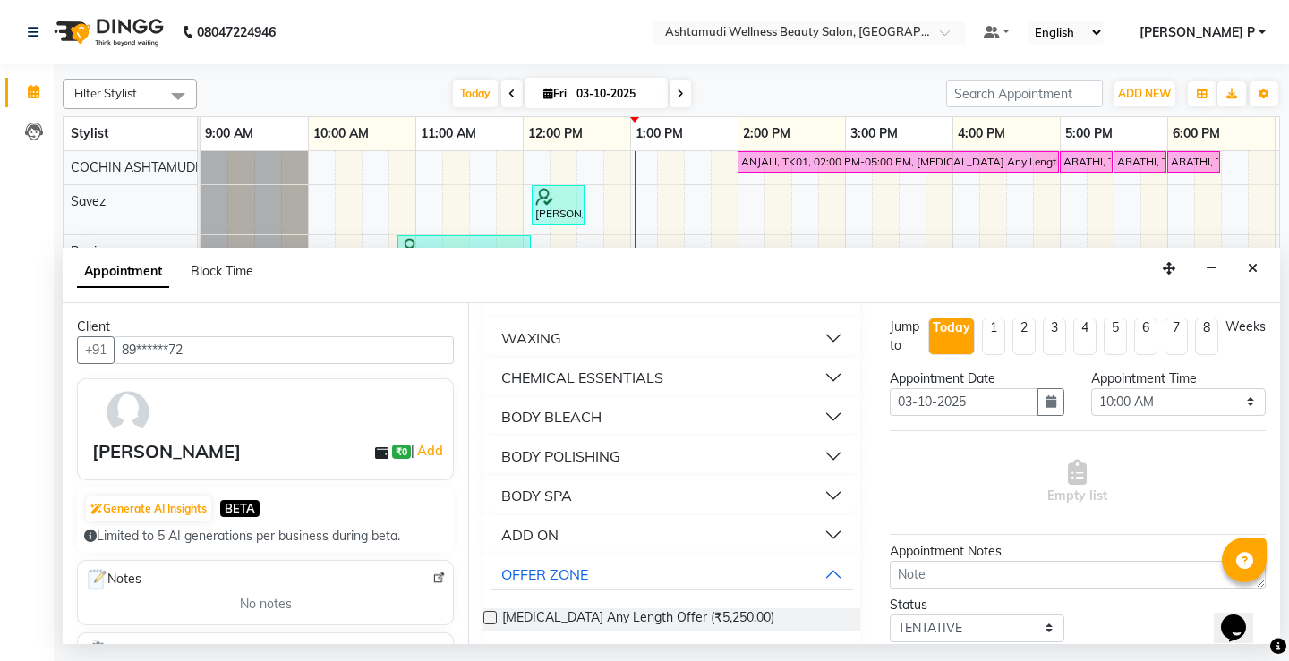
click at [490, 611] on label at bounding box center [489, 617] width 13 height 13
click at [490, 614] on input "checkbox" at bounding box center [489, 620] width 12 height 12
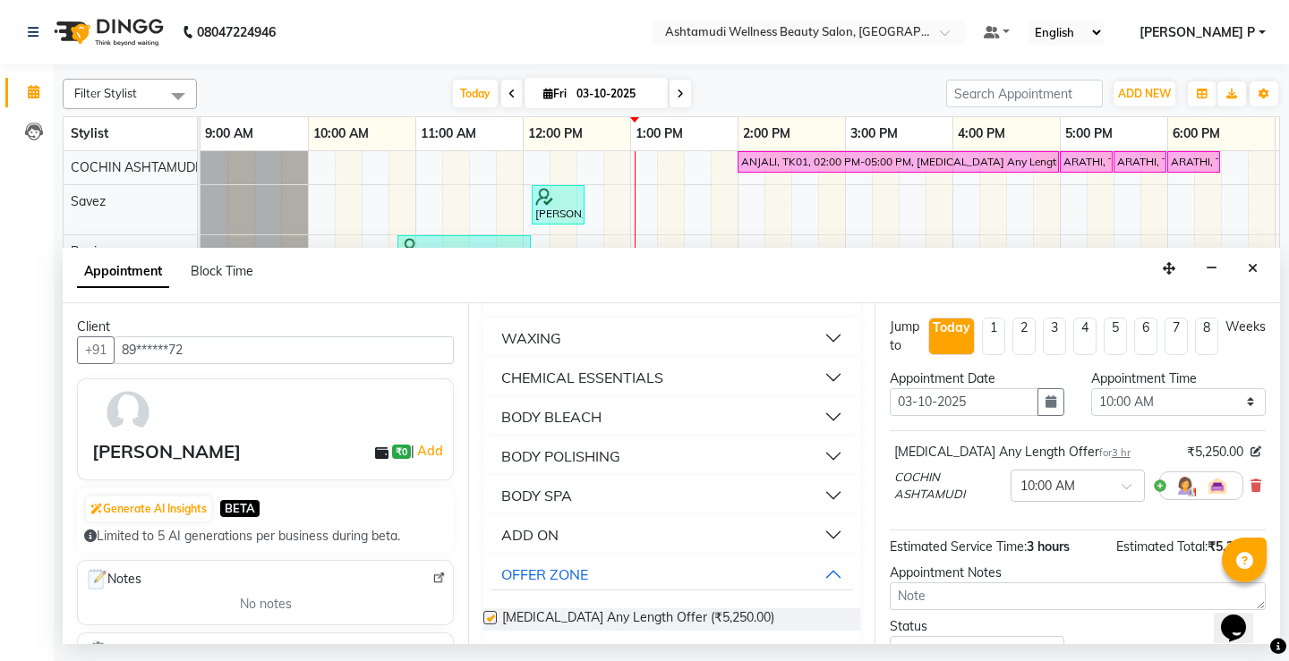
checkbox input "false"
click at [1043, 410] on button "button" at bounding box center [1050, 402] width 27 height 28
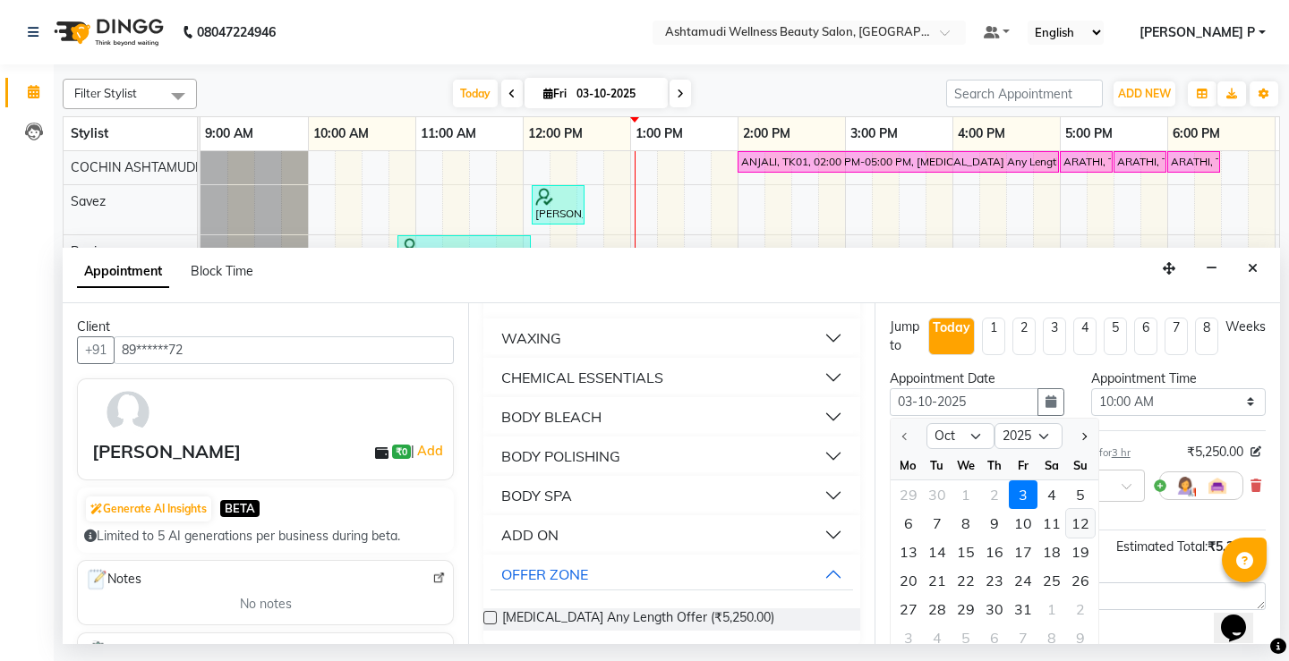
click at [1076, 524] on div "12" at bounding box center [1080, 523] width 29 height 29
type input "[DATE]"
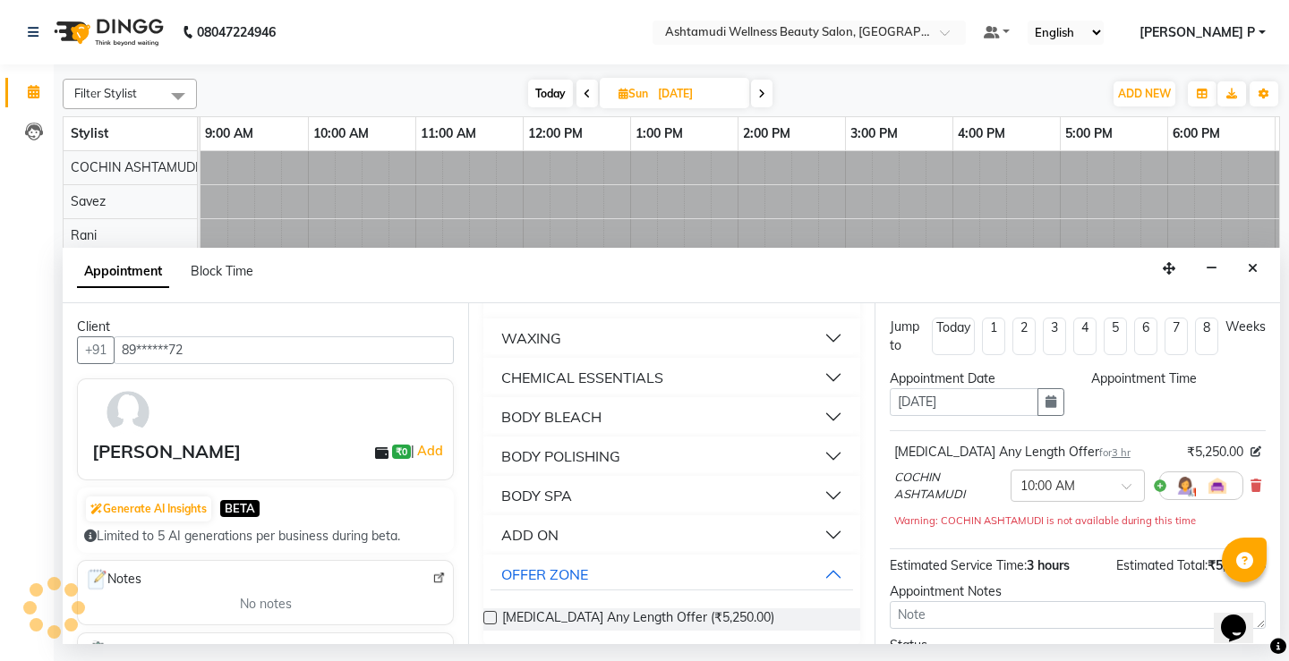
select select "600"
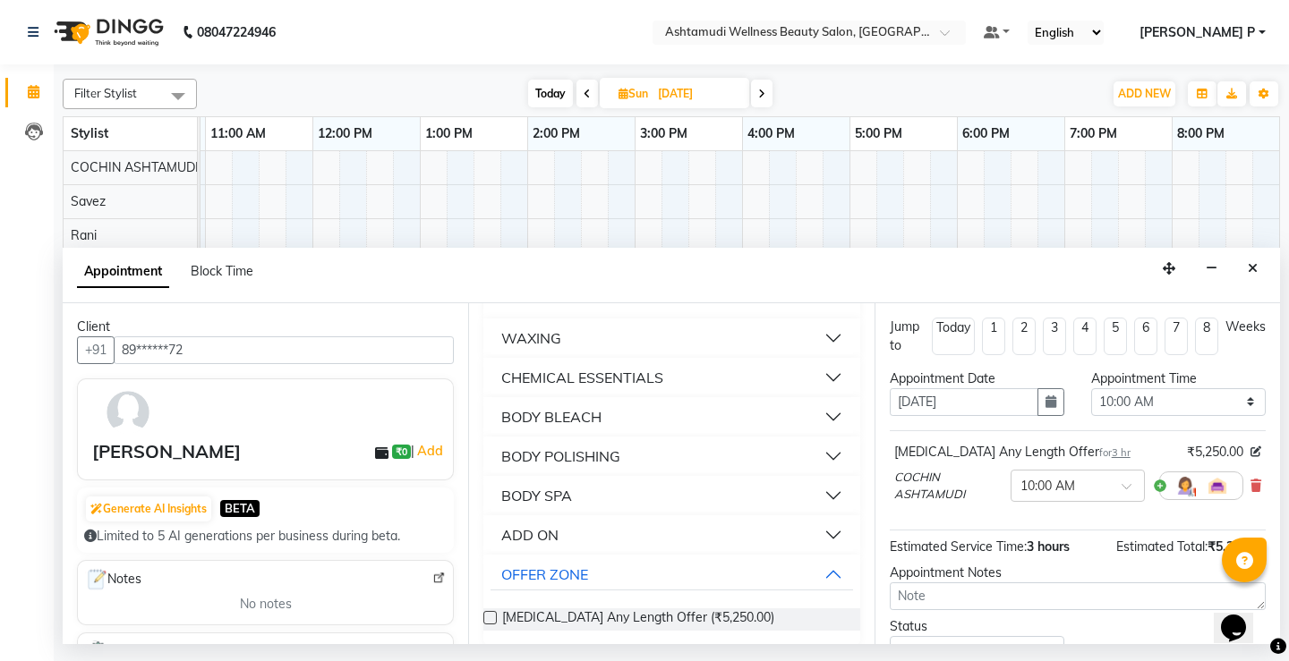
scroll to position [103, 0]
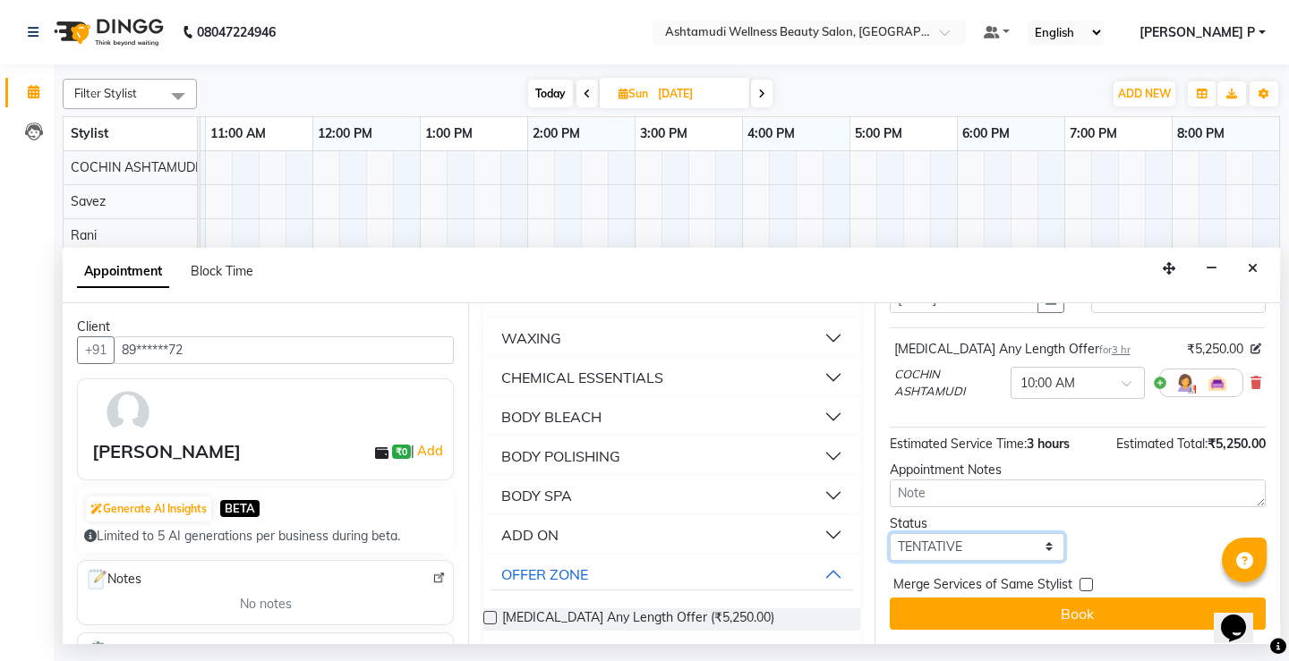
click at [992, 544] on select "Select TENTATIVE CONFIRM UPCOMING" at bounding box center [977, 547] width 175 height 28
select select "confirm booking"
click at [890, 533] on select "Select TENTATIVE CONFIRM UPCOMING" at bounding box center [977, 547] width 175 height 28
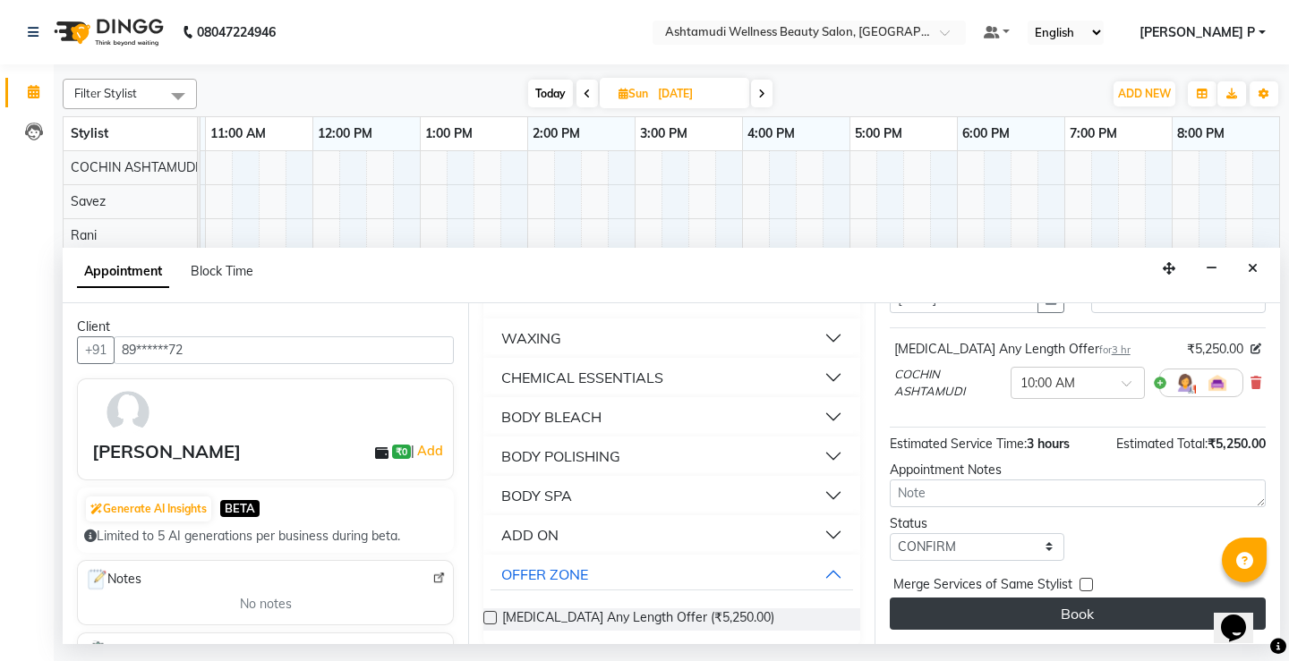
click at [1061, 615] on button "Book" at bounding box center [1078, 614] width 376 height 32
